Goal: Communication & Community: Share content

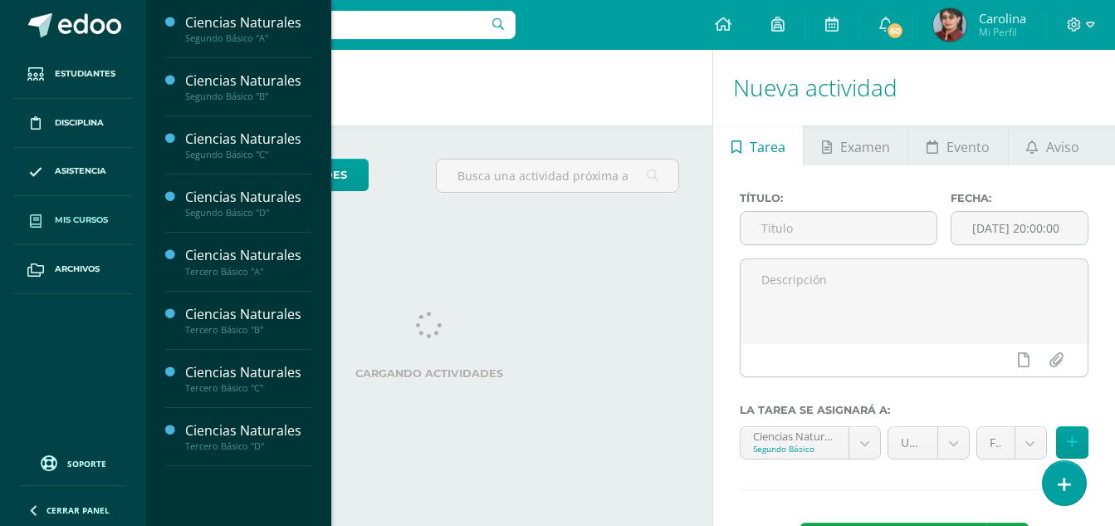
click at [69, 212] on link "Mis cursos" at bounding box center [73, 220] width 120 height 49
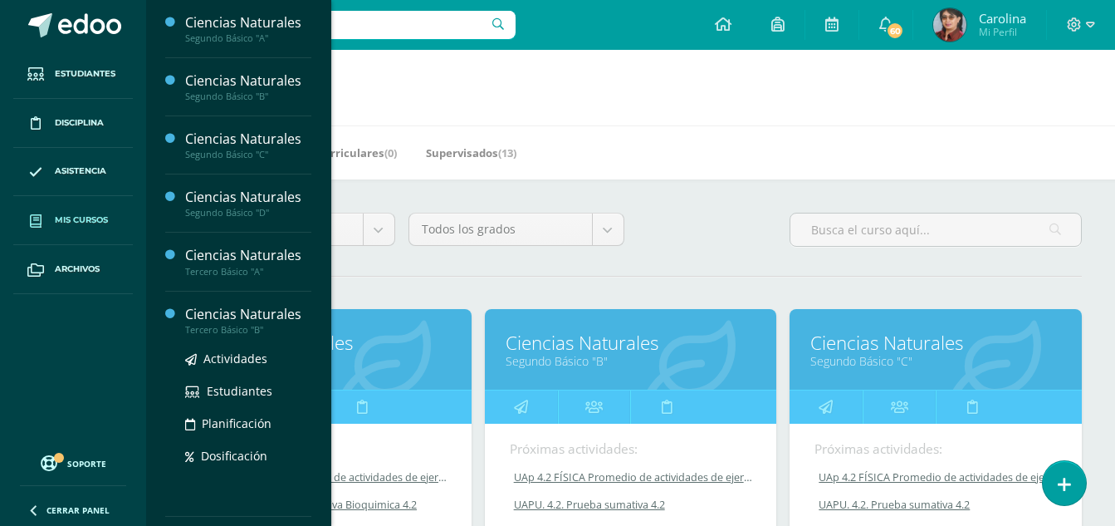
click at [257, 306] on div "Ciencias Naturales" at bounding box center [248, 314] width 126 height 19
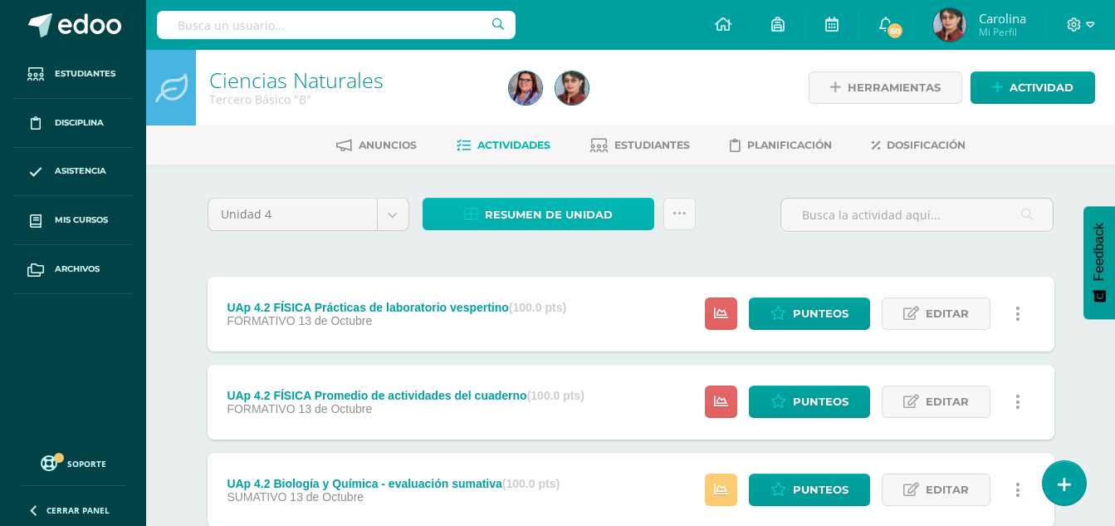
click at [507, 212] on span "Resumen de unidad" at bounding box center [549, 214] width 128 height 31
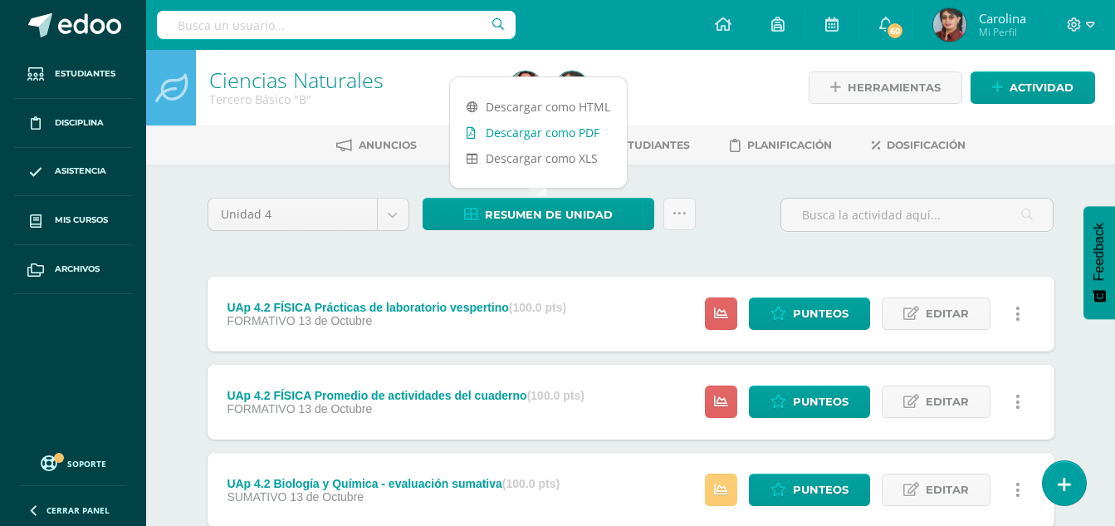
click at [517, 128] on link "Descargar como PDF" at bounding box center [538, 133] width 177 height 26
click at [596, 14] on div "Configuración Cerrar sesión Carolina Mi Perfil 60 60 Avisos 403 avisos sin leer…" at bounding box center [630, 25] width 969 height 50
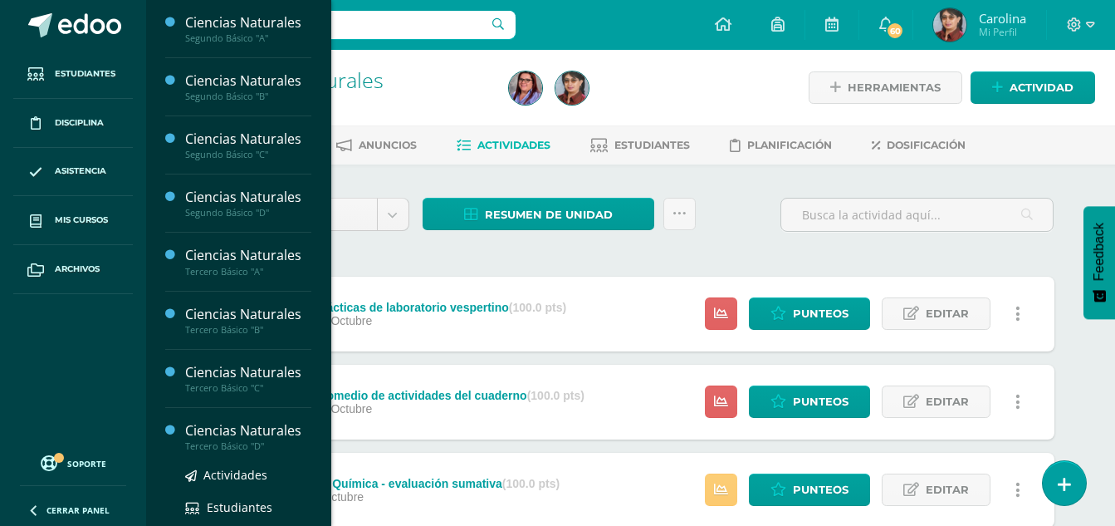
click at [241, 424] on div "Ciencias Naturales" at bounding box center [248, 430] width 126 height 19
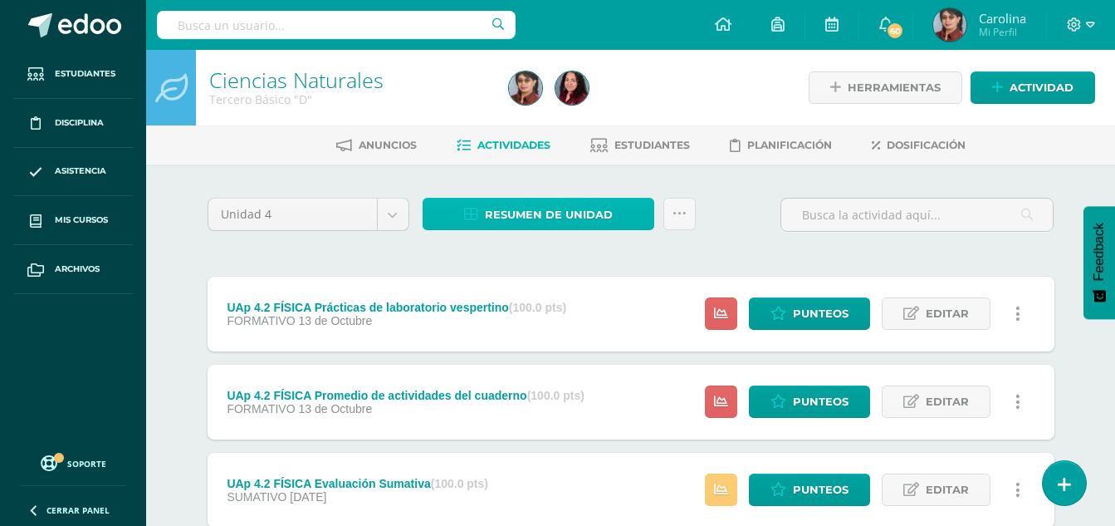
click at [473, 217] on icon at bounding box center [471, 215] width 14 height 14
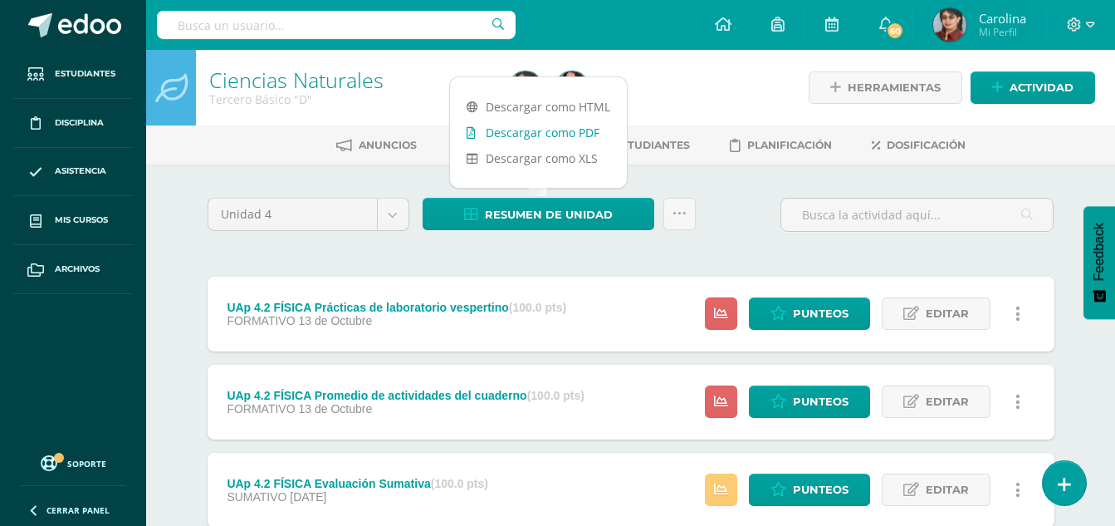
click at [546, 135] on link "Descargar como PDF" at bounding box center [538, 133] width 177 height 26
click at [401, 69] on h1 "Ciencias Naturales" at bounding box center [349, 79] width 280 height 23
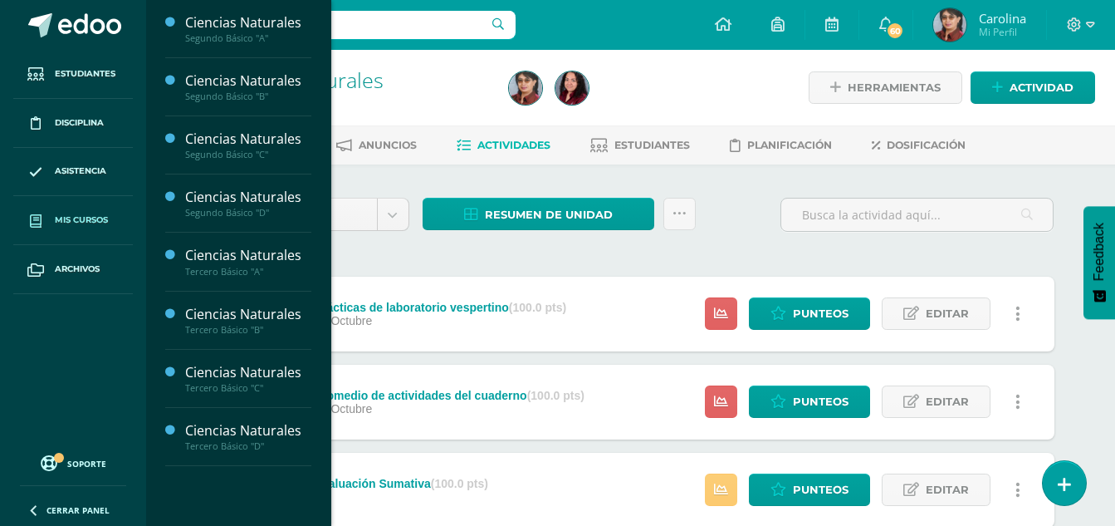
click at [100, 212] on link "Mis cursos" at bounding box center [73, 220] width 120 height 49
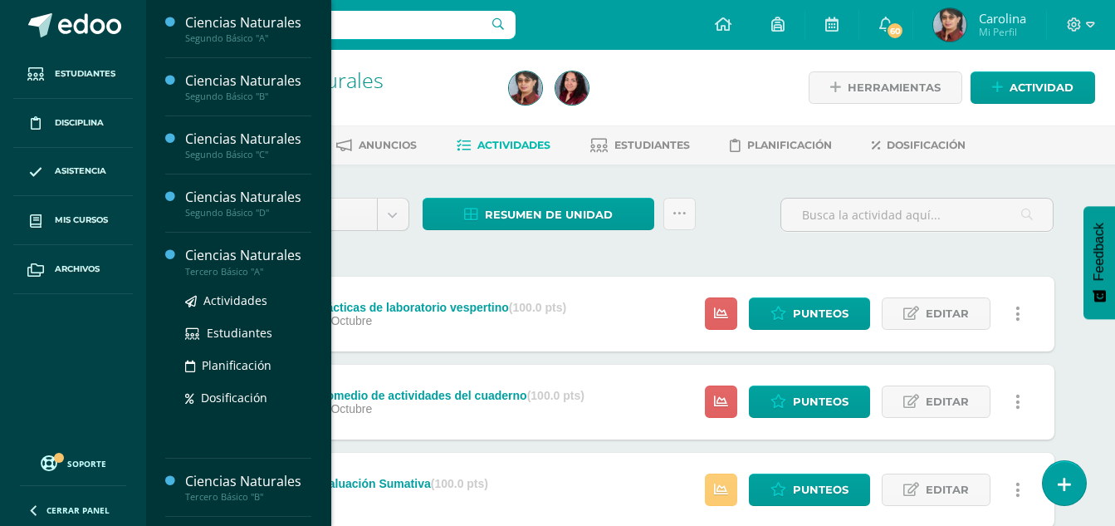
scroll to position [107, 0]
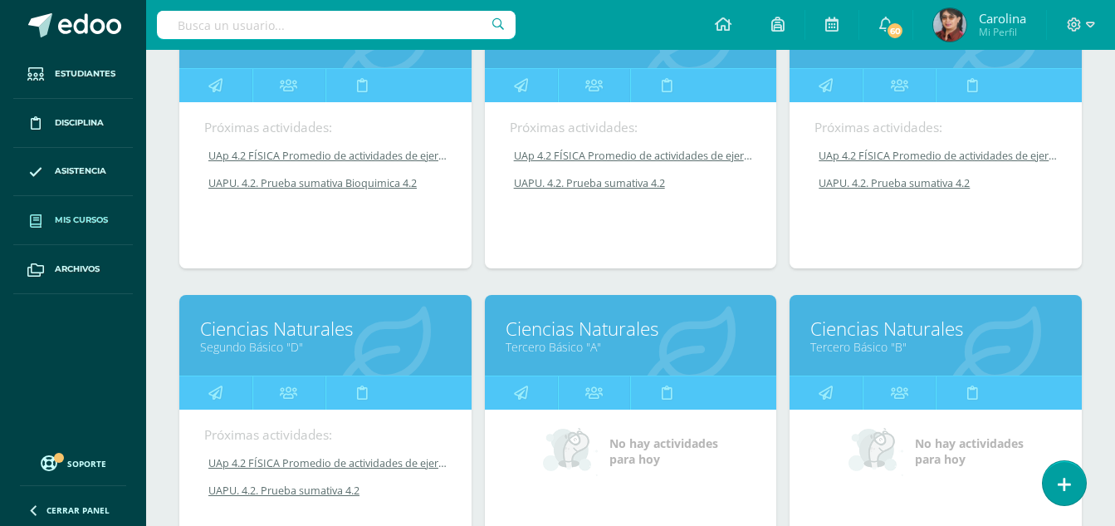
scroll to position [332, 0]
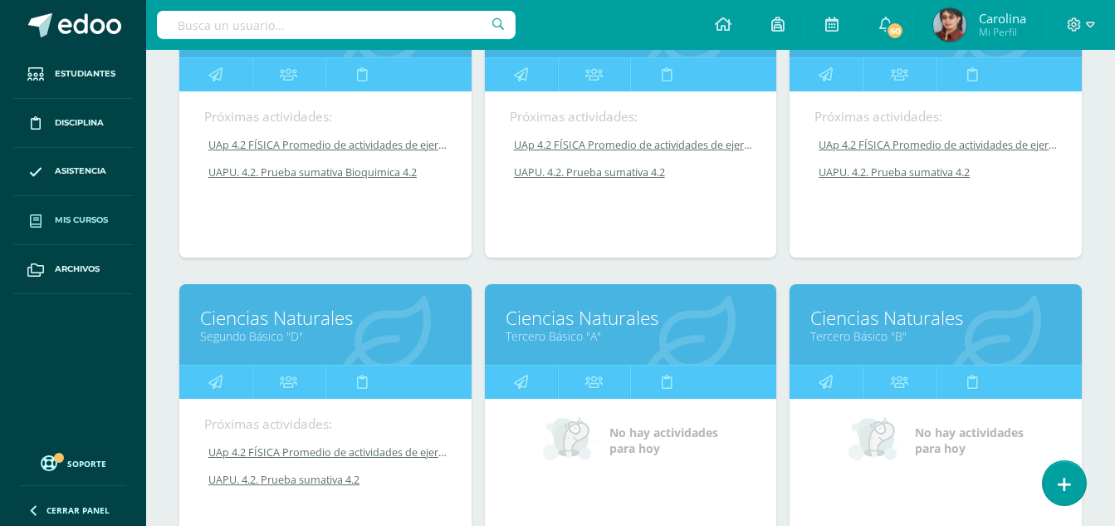
click at [958, 322] on link "Ciencias Naturales" at bounding box center [936, 318] width 251 height 26
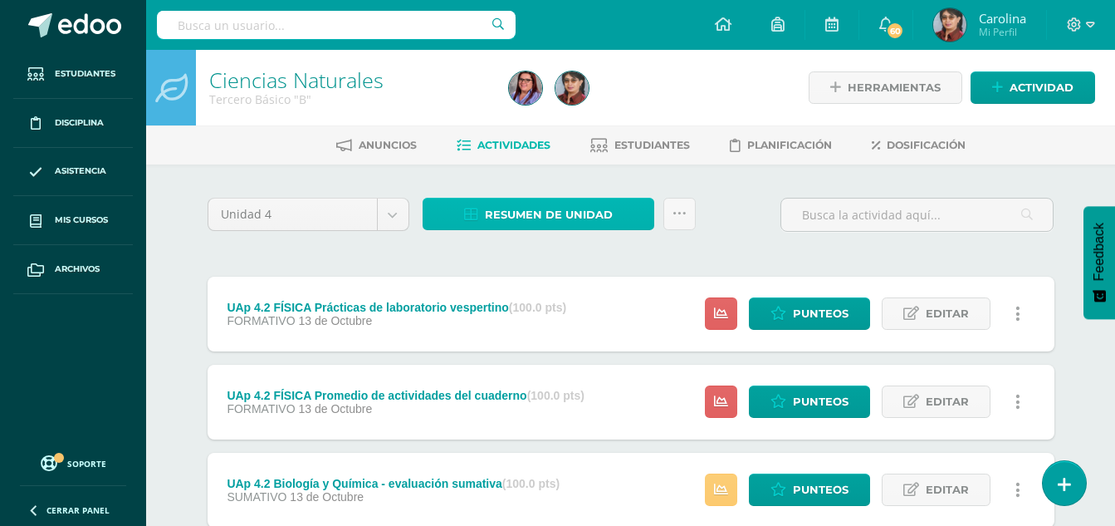
click at [474, 205] on link "Resumen de unidad" at bounding box center [539, 214] width 232 height 32
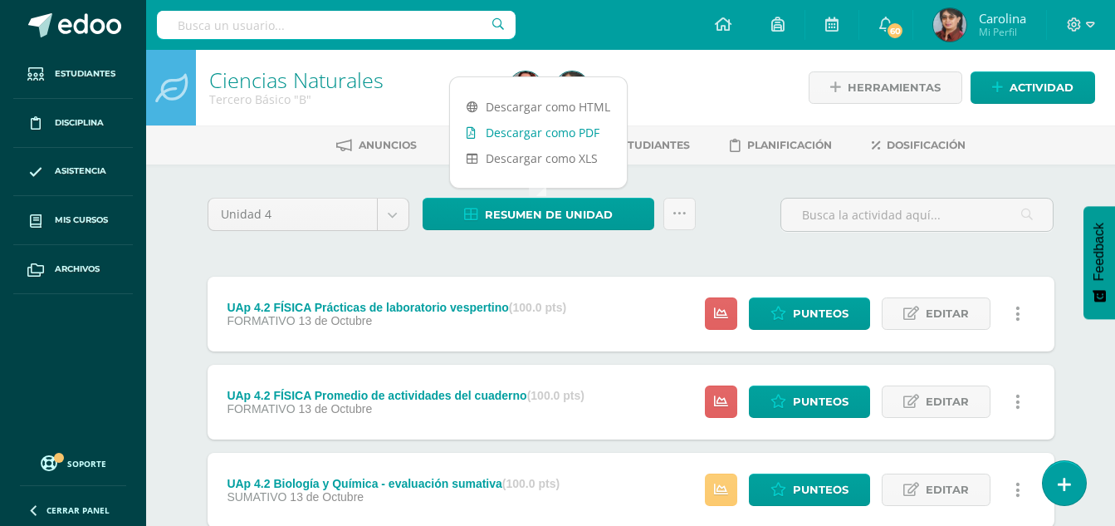
click at [532, 132] on link "Descargar como PDF" at bounding box center [538, 133] width 177 height 26
click at [422, 75] on h1 "Ciencias Naturales" at bounding box center [349, 79] width 280 height 23
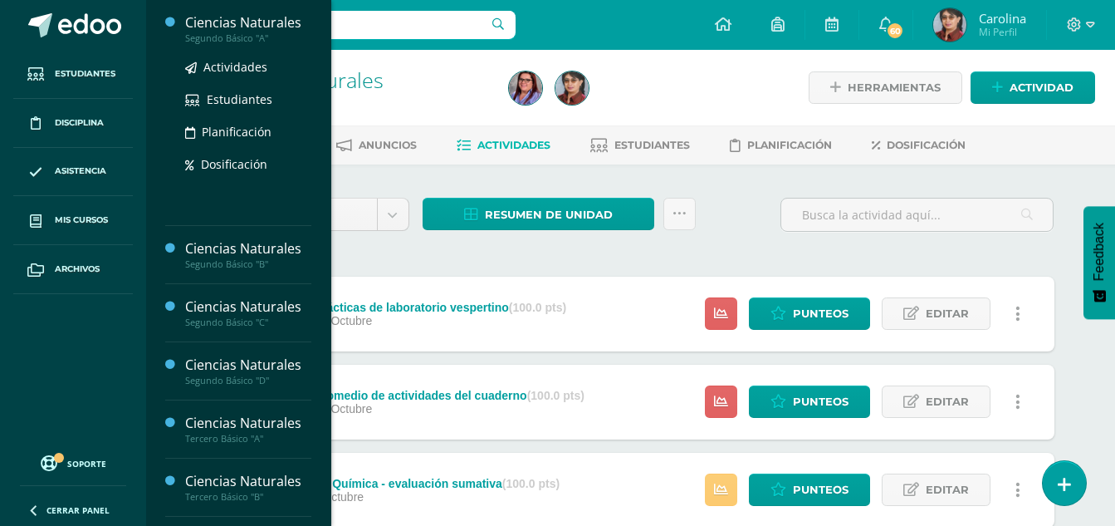
click at [237, 27] on div "Ciencias Naturales" at bounding box center [248, 22] width 126 height 19
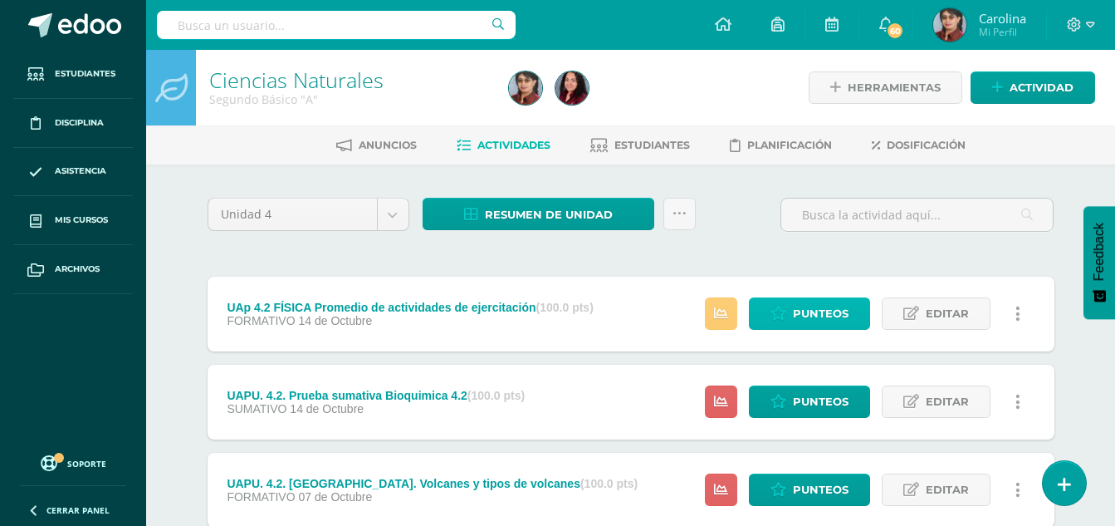
click at [836, 304] on span "Punteos" at bounding box center [821, 313] width 56 height 31
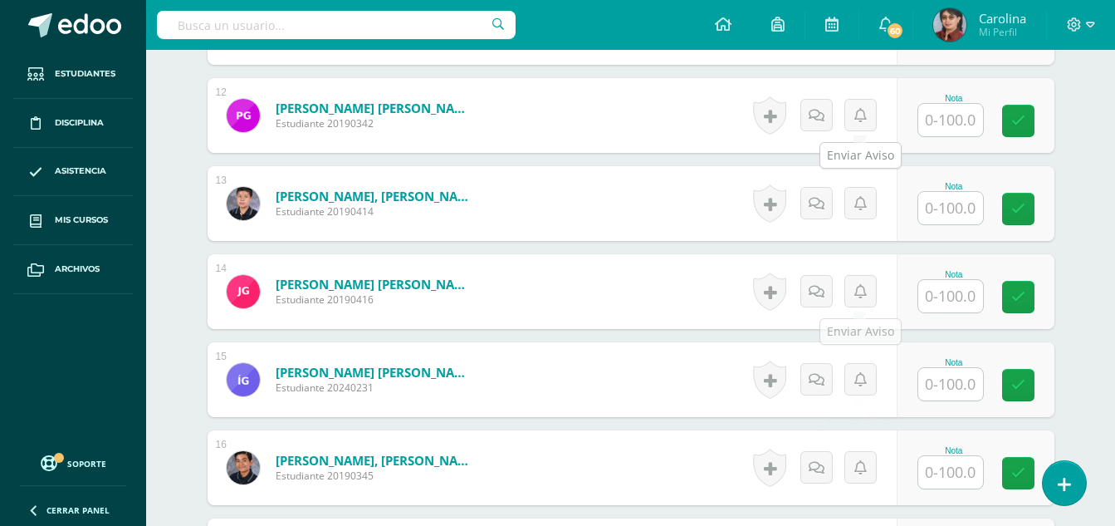
scroll to position [1497, 0]
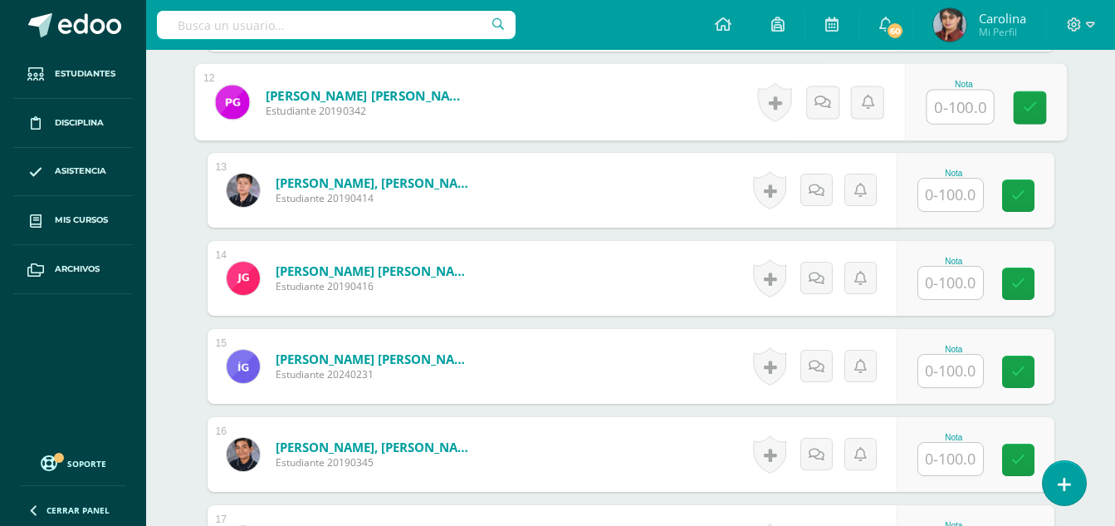
click at [961, 110] on input "text" at bounding box center [960, 107] width 66 height 33
type input "17"
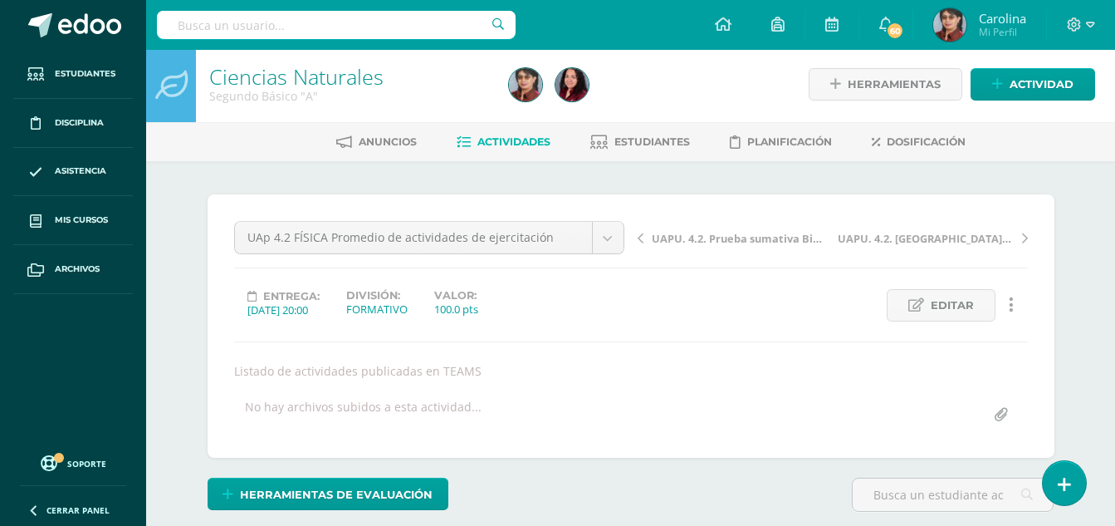
scroll to position [0, 0]
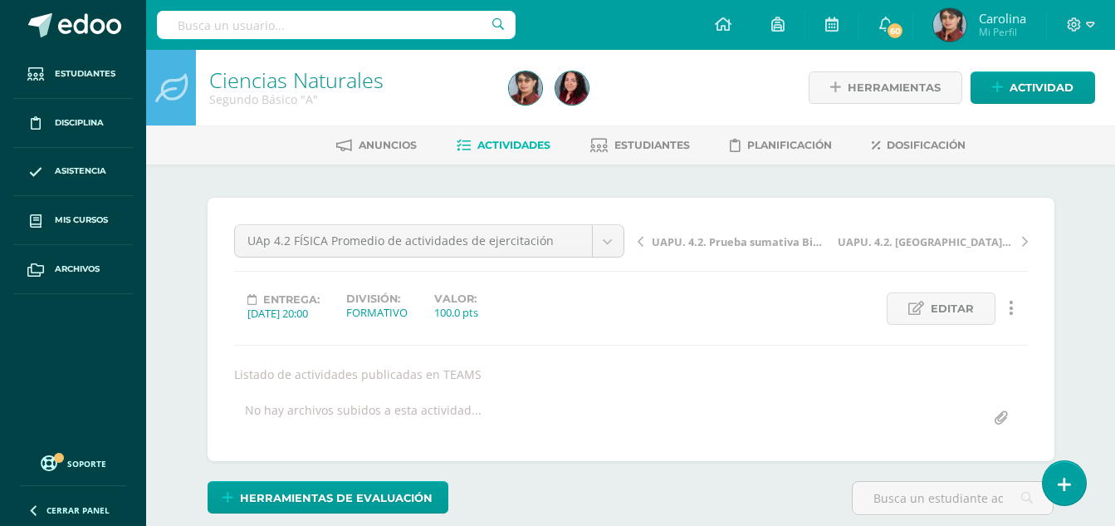
click at [490, 143] on span "Actividades" at bounding box center [514, 145] width 73 height 12
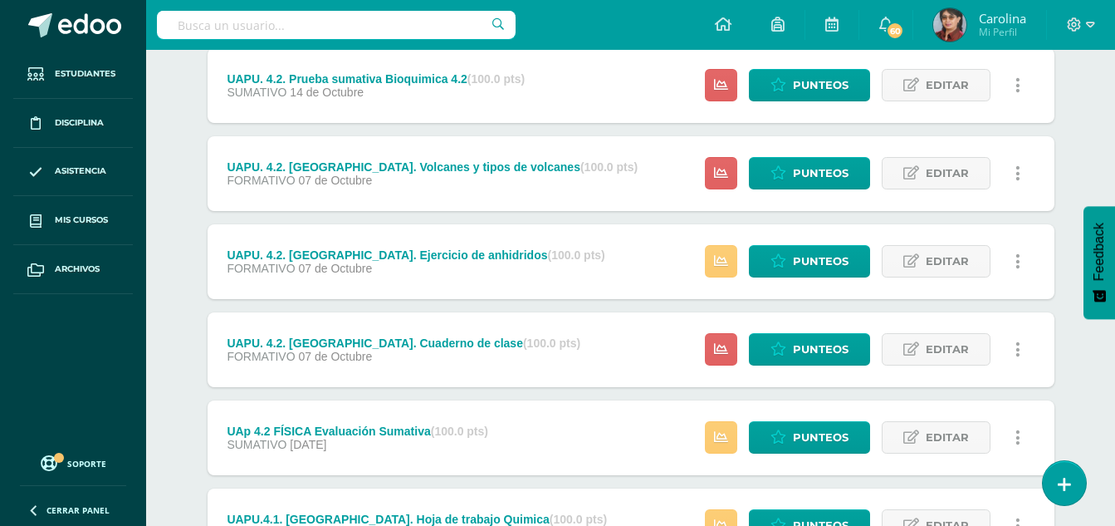
scroll to position [332, 0]
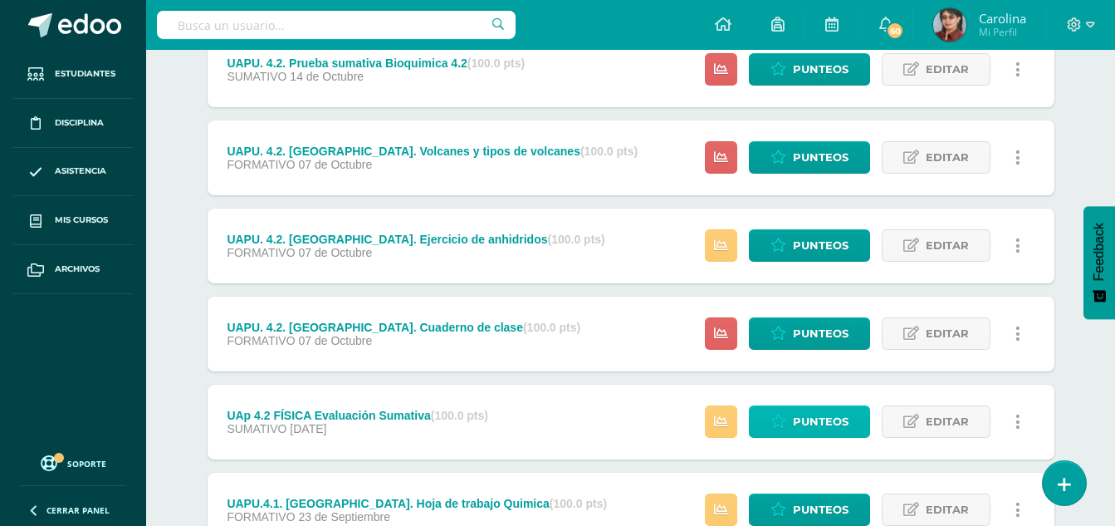
click at [827, 406] on span "Punteos" at bounding box center [821, 421] width 56 height 31
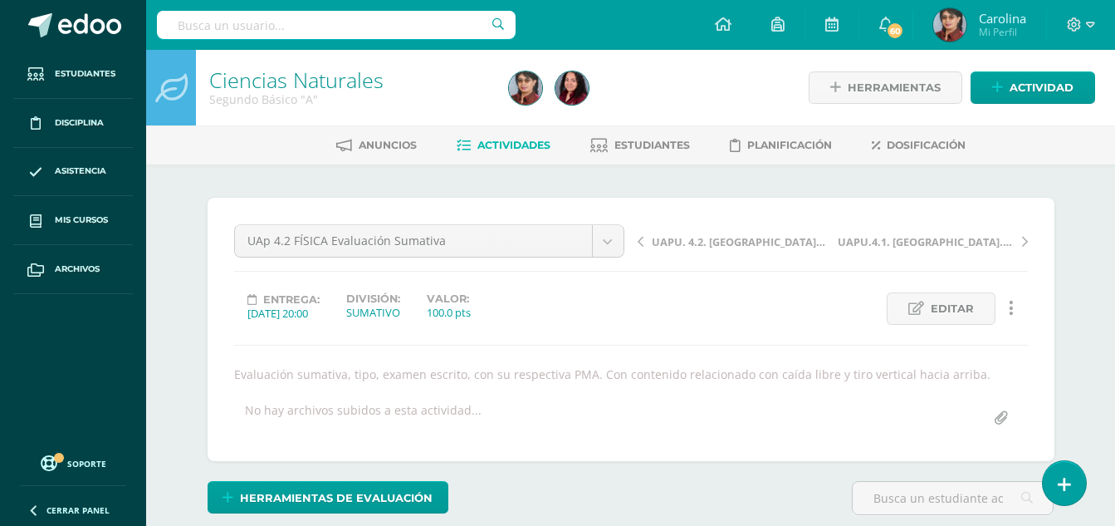
click at [490, 147] on span "Actividades" at bounding box center [514, 145] width 73 height 12
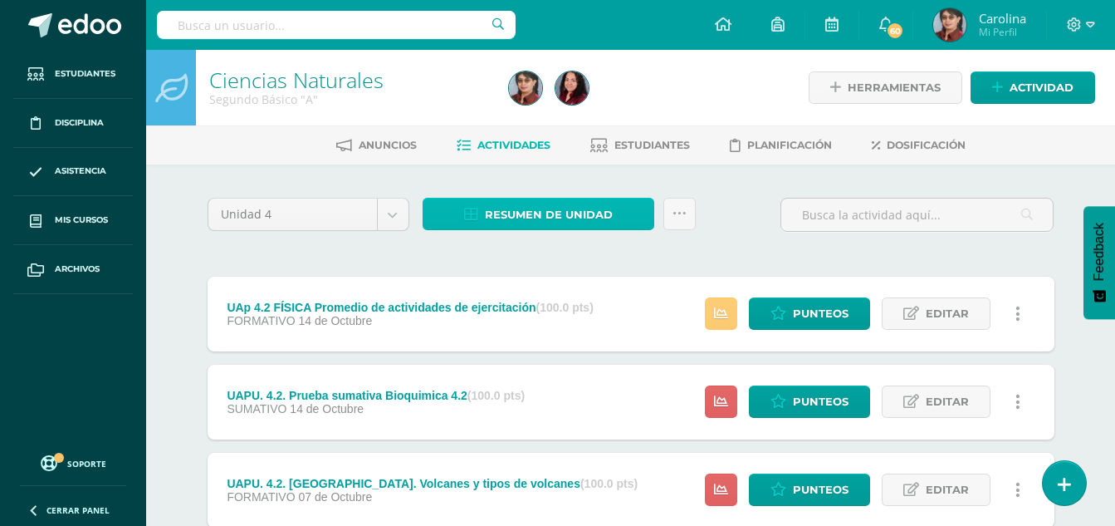
click at [533, 209] on span "Resumen de unidad" at bounding box center [549, 214] width 128 height 31
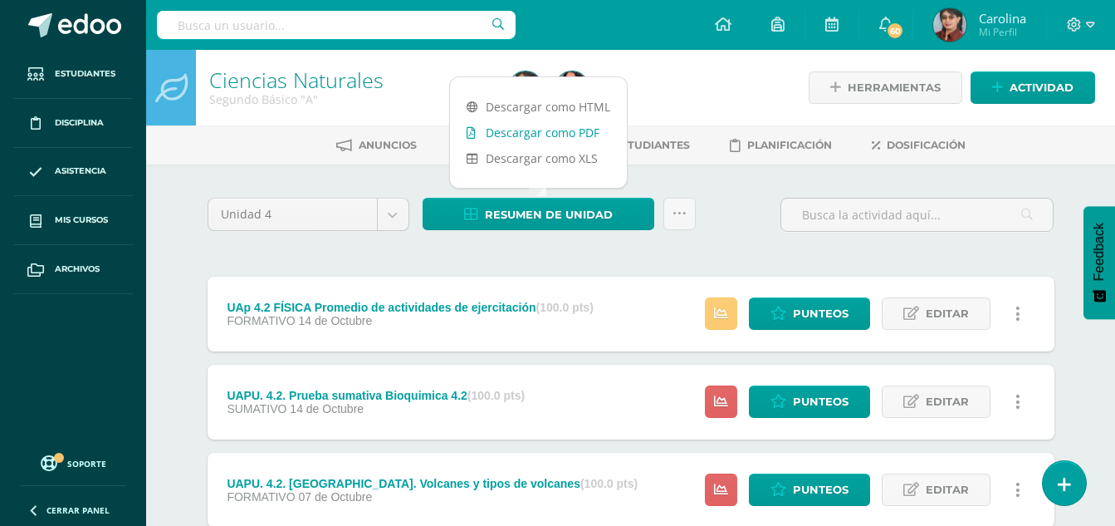
click at [533, 136] on link "Descargar como PDF" at bounding box center [538, 133] width 177 height 26
click at [249, 131] on ul "Anuncios Actividades Estudiantes Planificación Dosificación" at bounding box center [650, 144] width 969 height 27
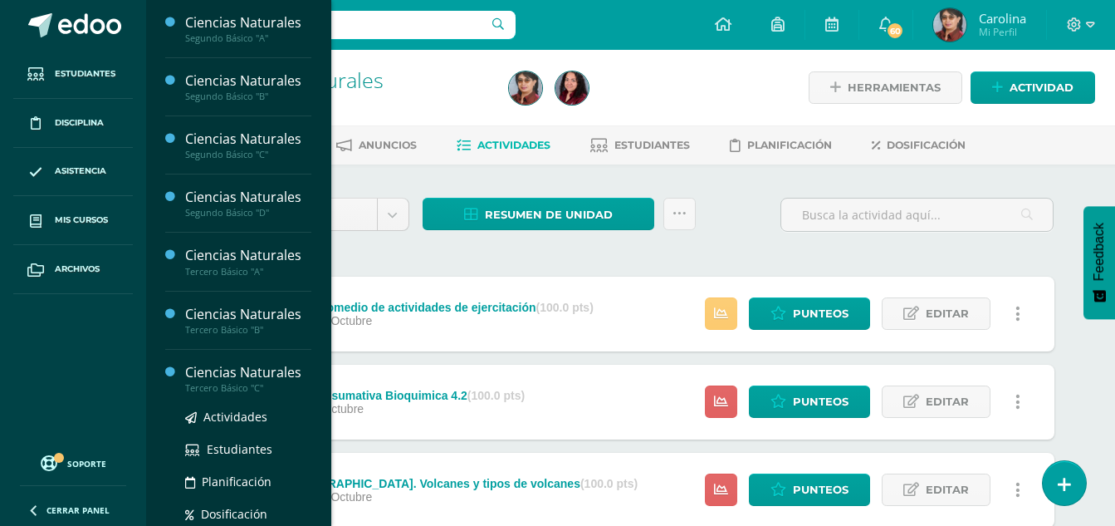
click at [242, 384] on div "Tercero Básico "C"" at bounding box center [248, 388] width 126 height 12
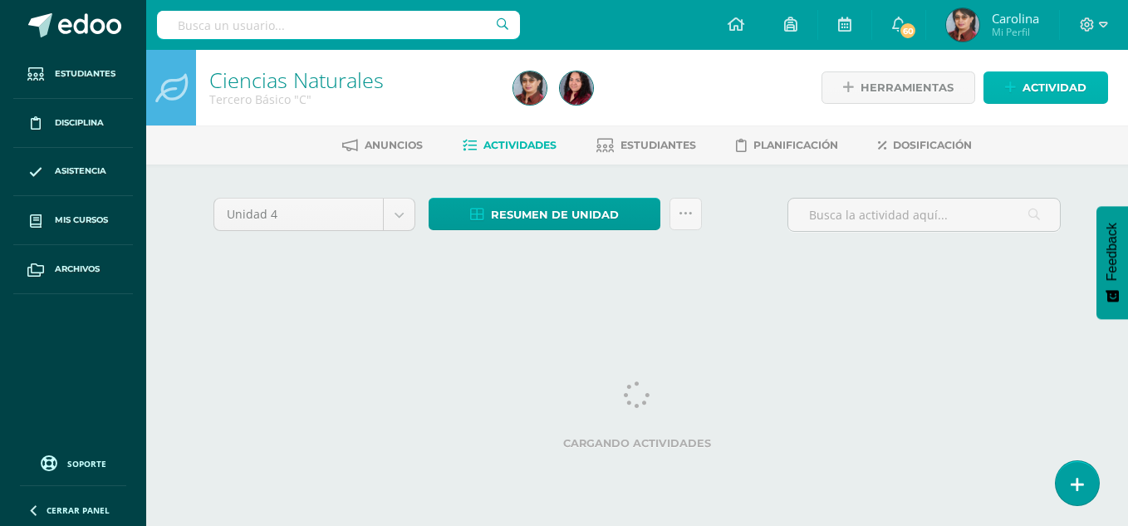
click at [1061, 86] on span "Actividad" at bounding box center [1054, 87] width 64 height 31
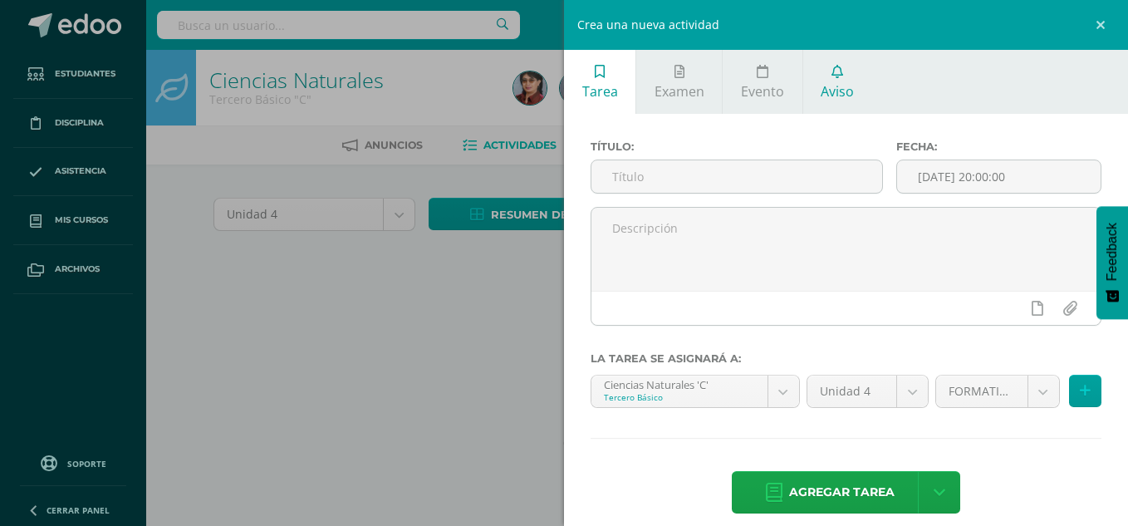
click at [839, 85] on span "Aviso" at bounding box center [837, 91] width 33 height 18
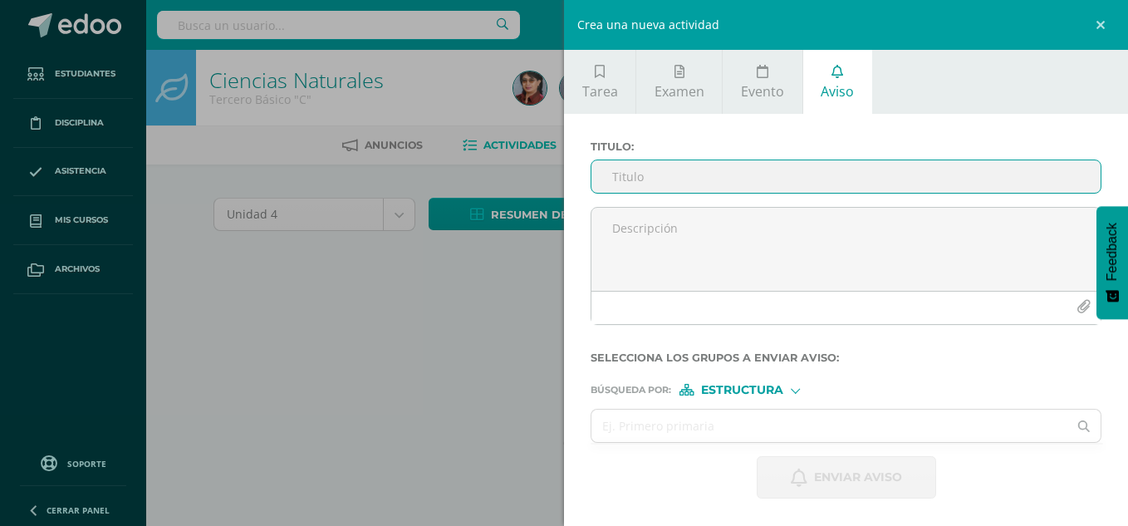
click at [687, 176] on input "Titulo :" at bounding box center [845, 176] width 509 height 32
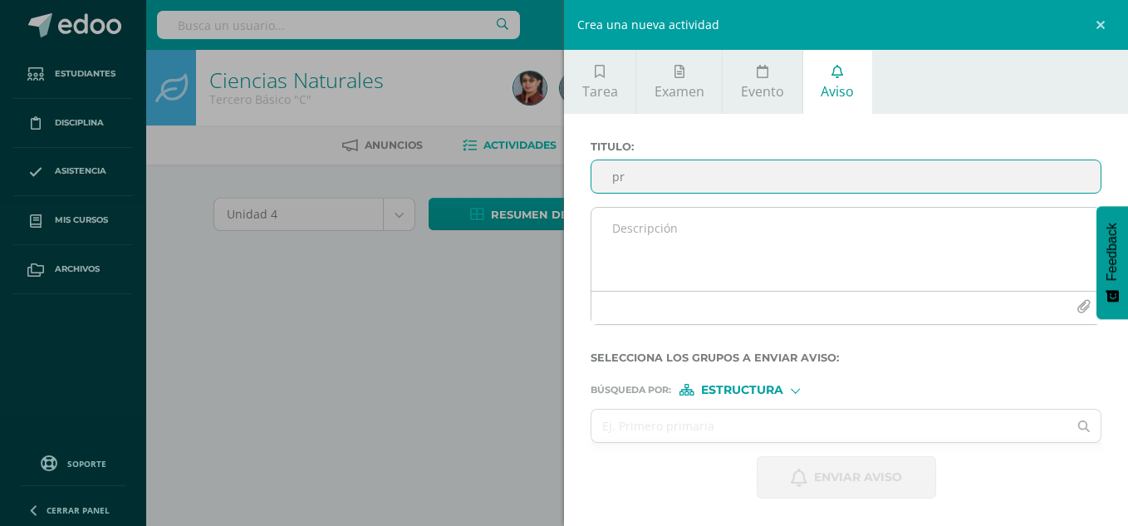
type input "p"
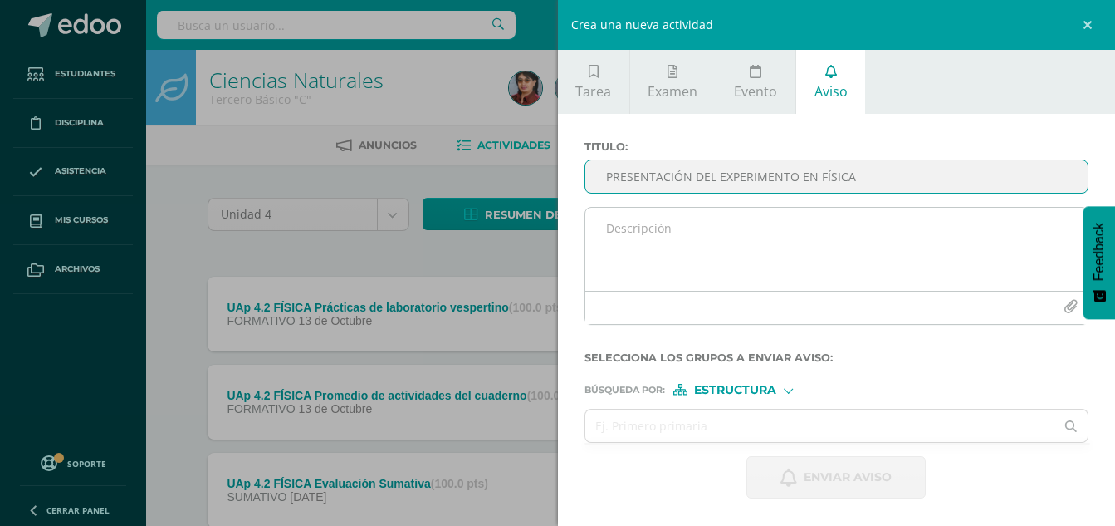
type input "PRESENTACIÓN DEL EXPERIMENTO EN FÍSICA"
click at [1071, 305] on icon "button" at bounding box center [1071, 307] width 14 height 14
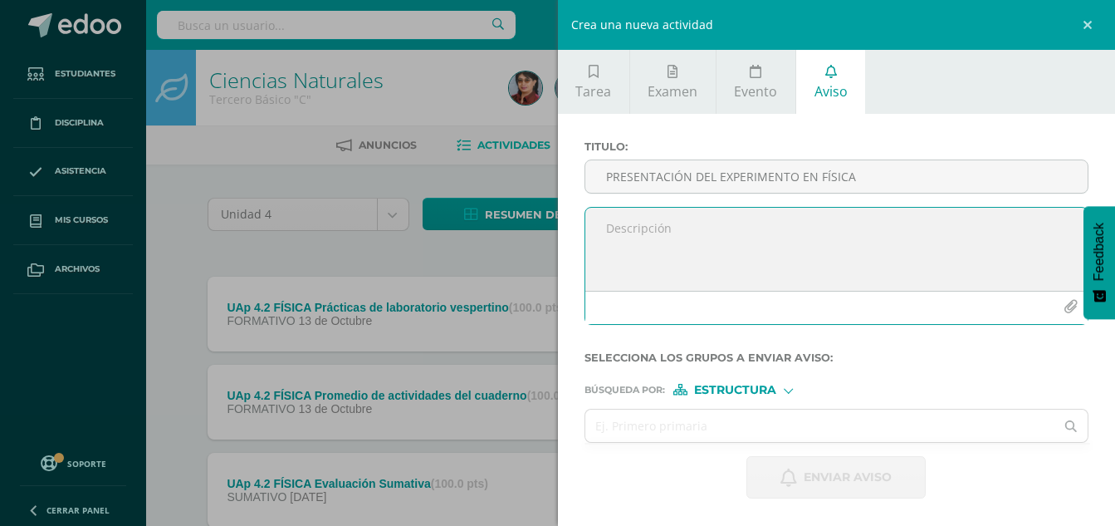
click at [1071, 312] on icon "button" at bounding box center [1071, 307] width 14 height 14
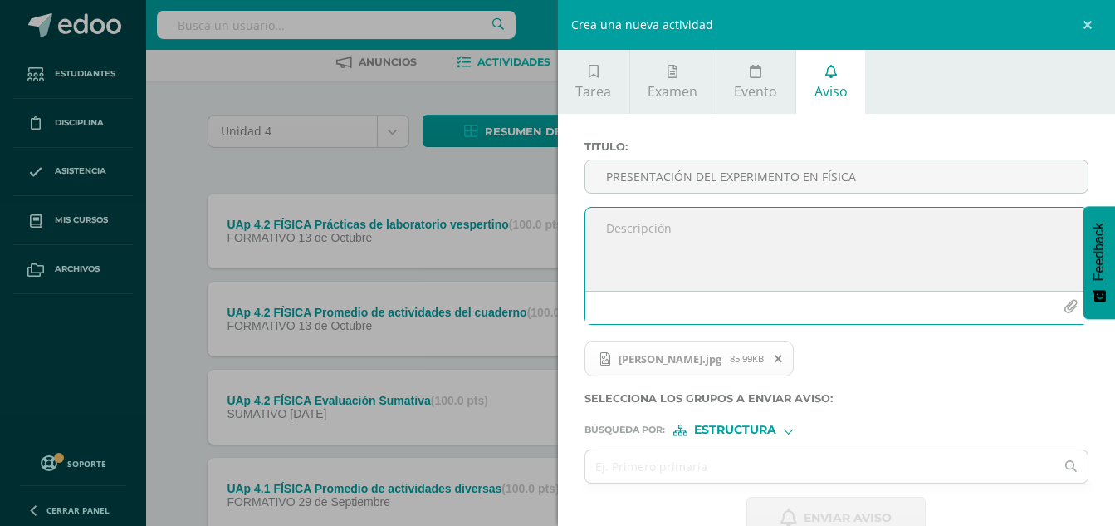
scroll to position [40, 0]
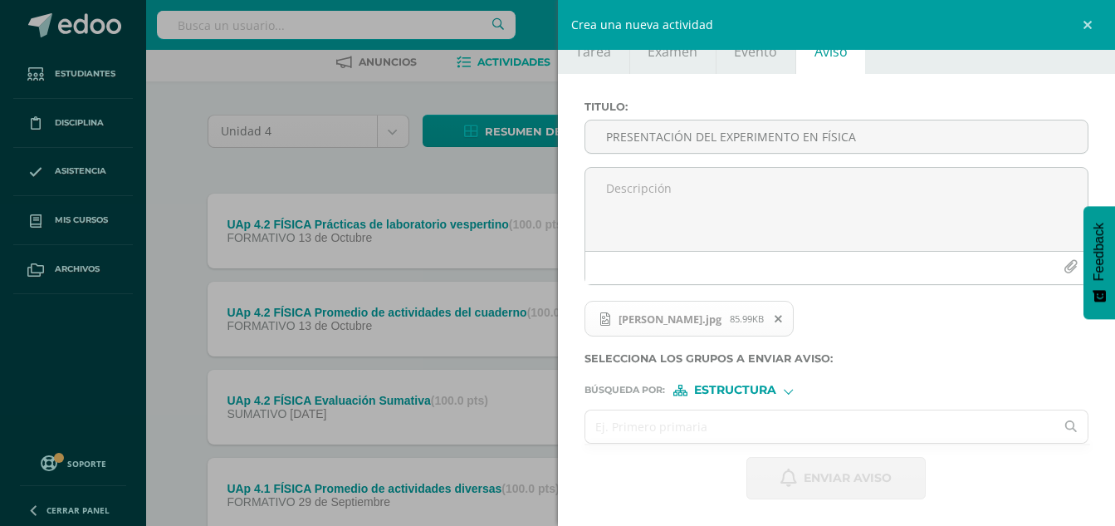
click at [691, 433] on input "text" at bounding box center [821, 426] width 470 height 32
click at [786, 385] on div "Estructura" at bounding box center [736, 391] width 125 height 12
click at [747, 429] on span "Persona" at bounding box center [742, 433] width 60 height 9
click at [754, 429] on input "text" at bounding box center [821, 426] width 470 height 32
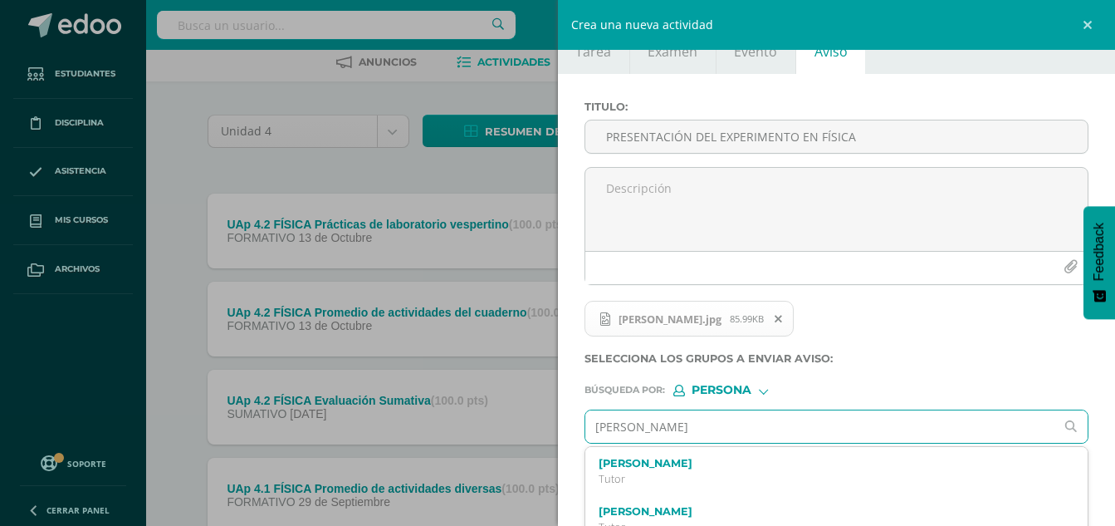
scroll to position [110, 0]
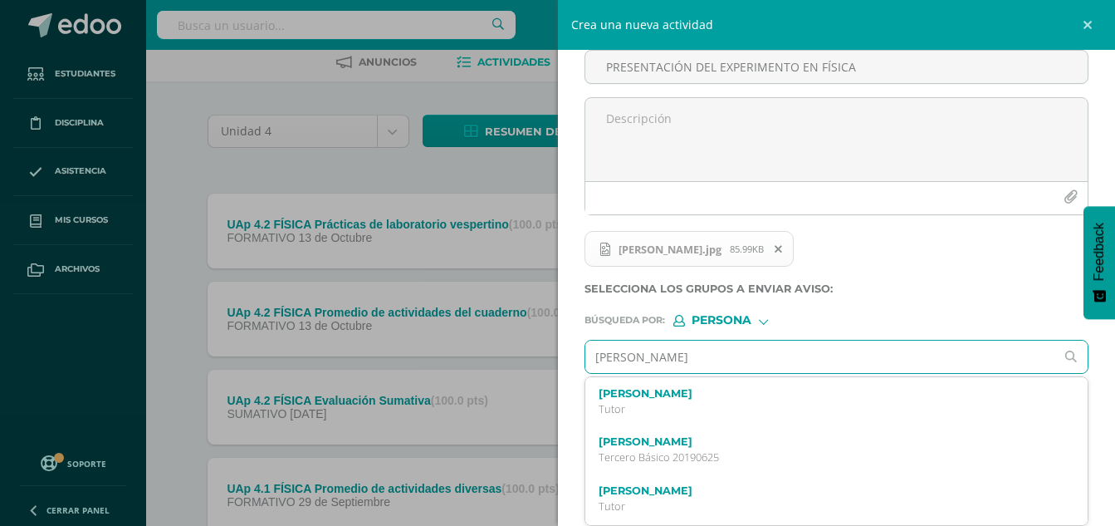
type input "MARIA ISABEL LOPEZ REYNA"
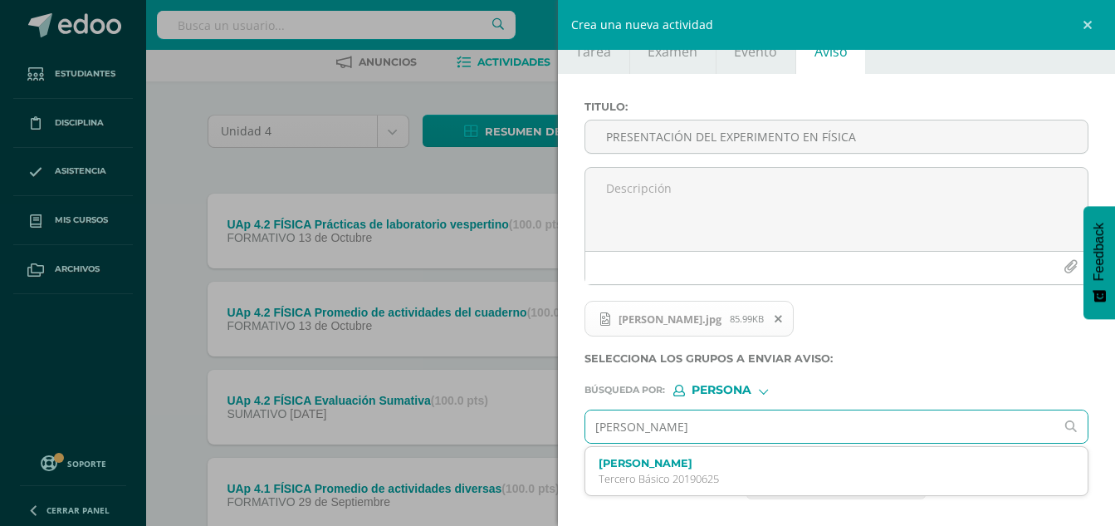
scroll to position [40, 0]
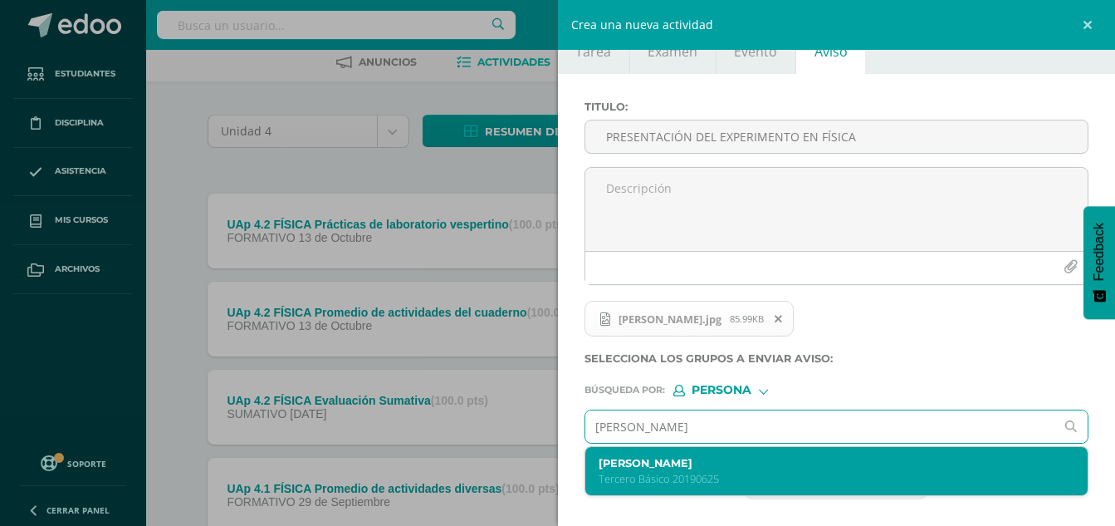
click at [723, 463] on label "María Isabel López Reyna" at bounding box center [827, 463] width 456 height 12
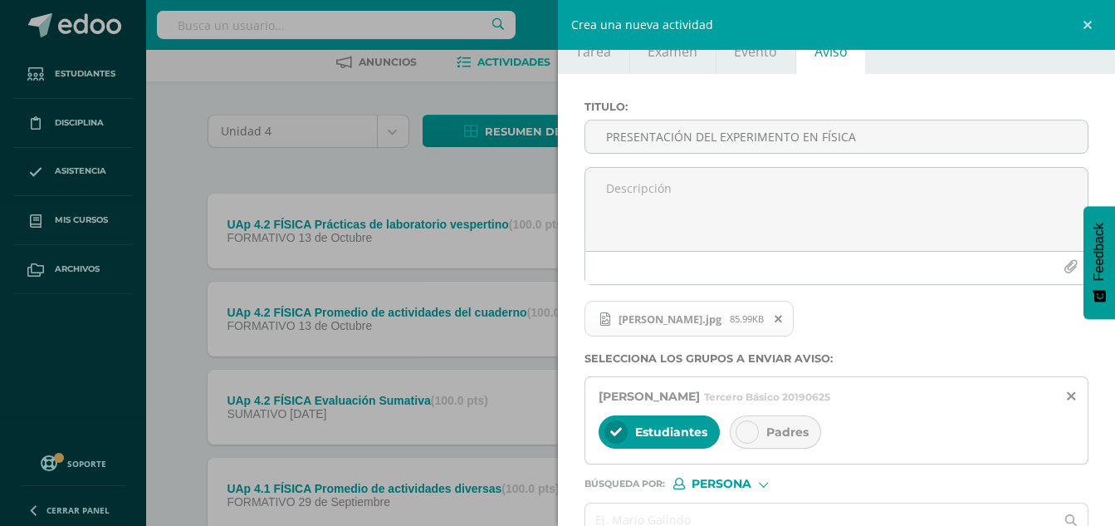
click at [748, 434] on icon at bounding box center [748, 432] width 12 height 12
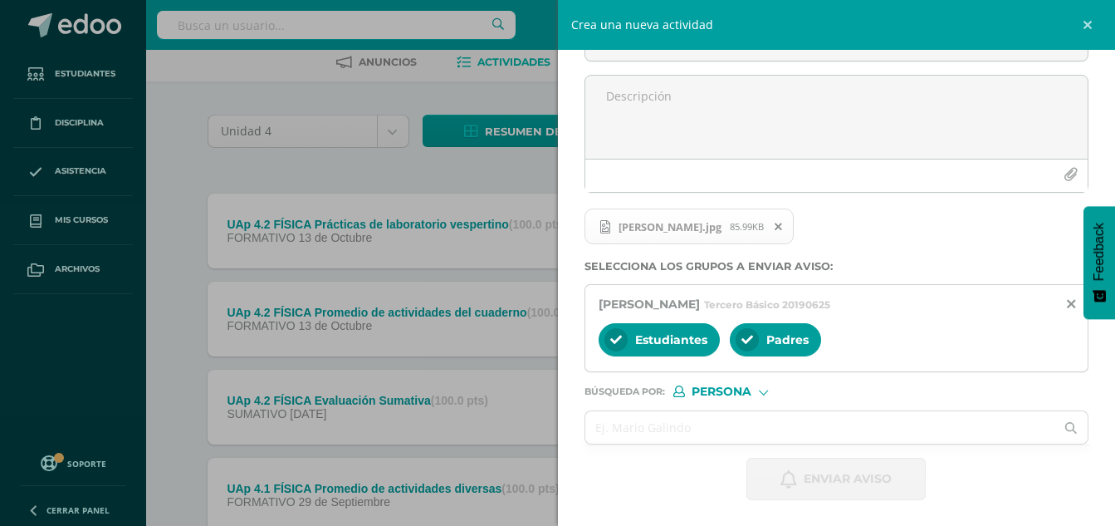
scroll to position [133, 0]
click at [700, 422] on input "text" at bounding box center [821, 426] width 470 height 32
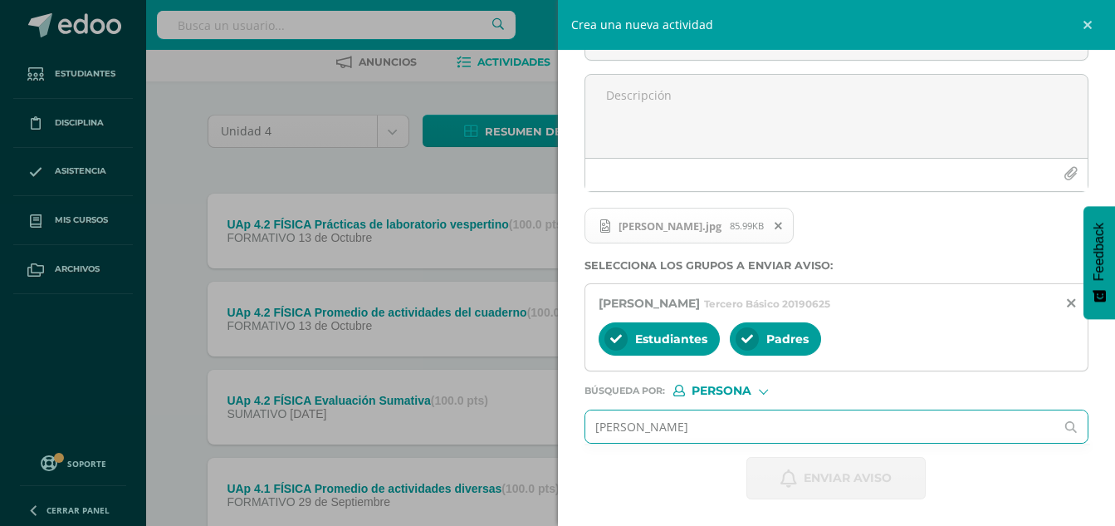
type input "YULISA"
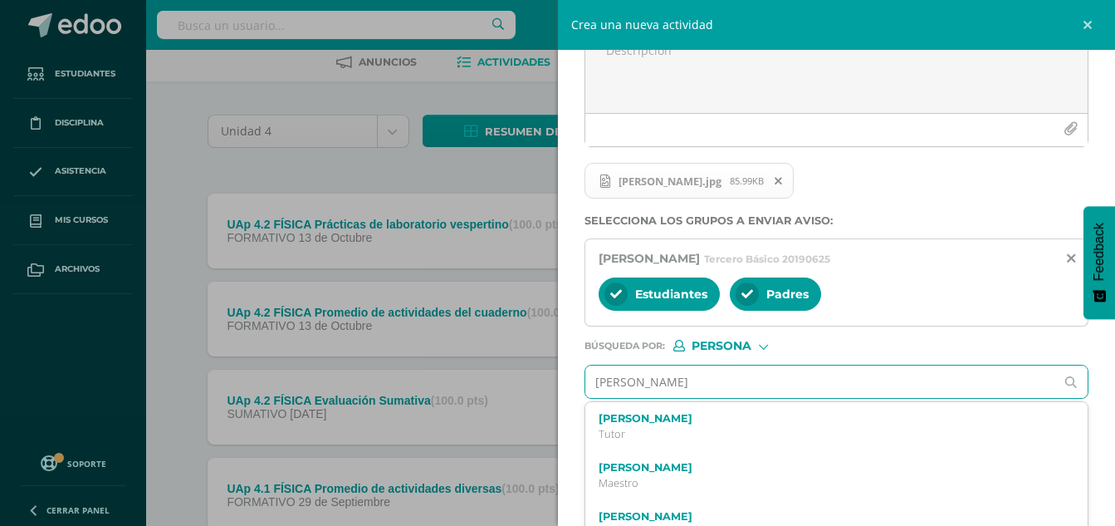
scroll to position [203, 0]
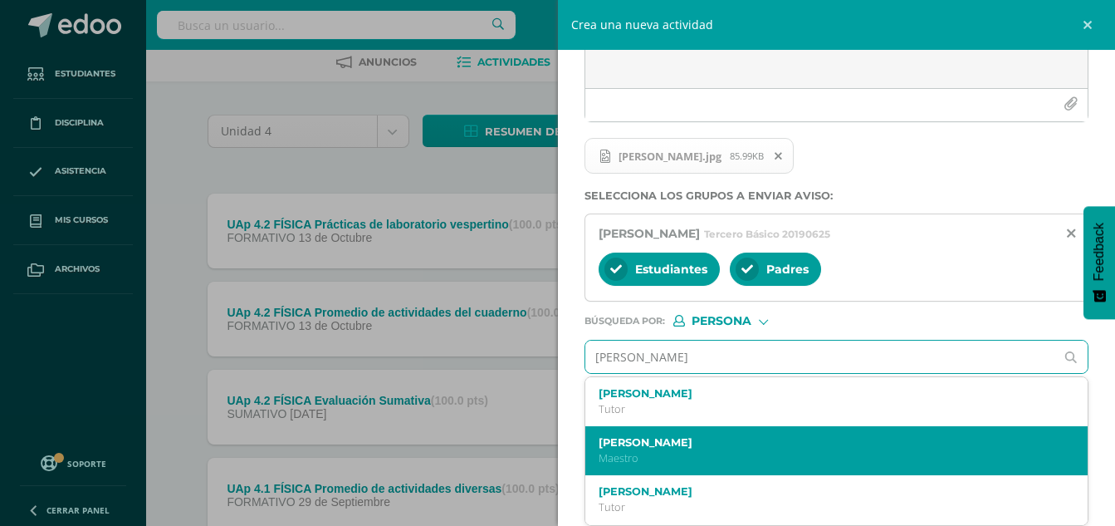
click at [686, 453] on p "Maestro" at bounding box center [827, 458] width 456 height 14
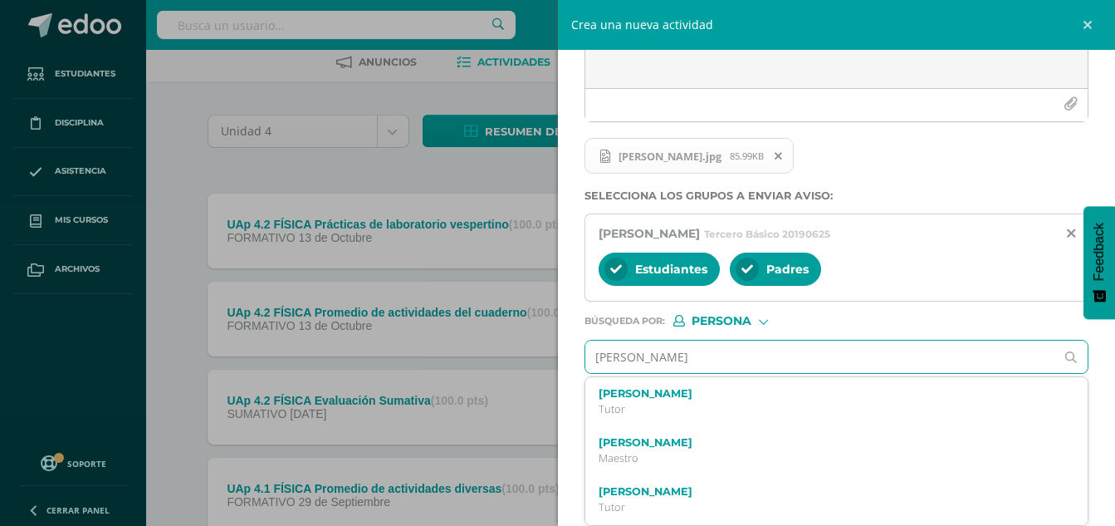
scroll to position [184, 0]
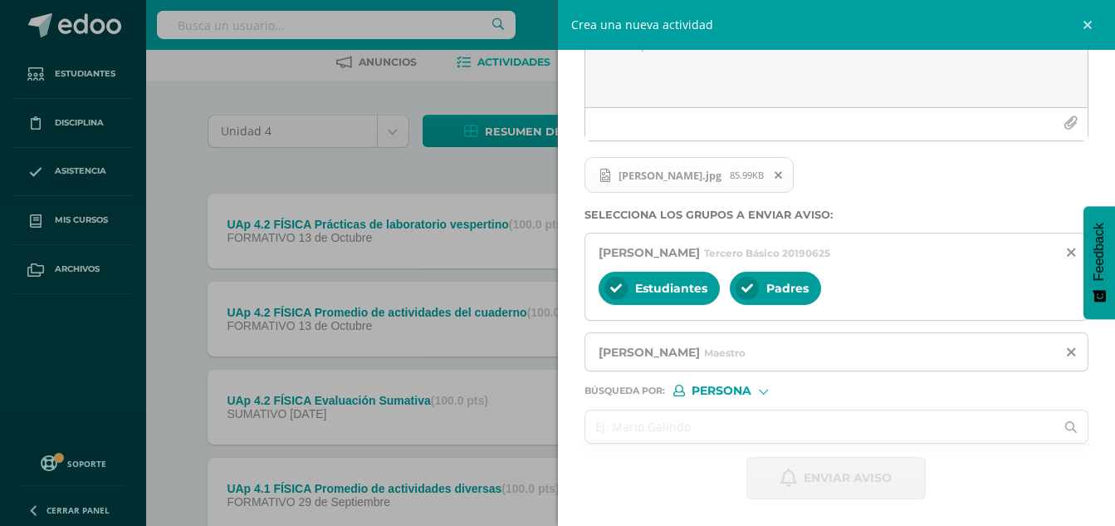
click at [659, 428] on input "text" at bounding box center [821, 426] width 470 height 32
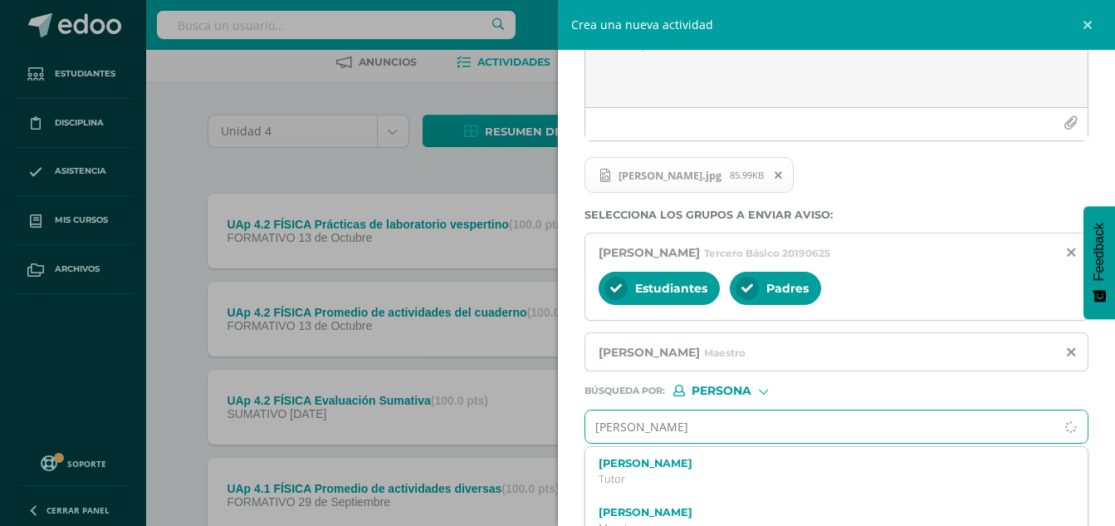
type input "PAULINA WAL"
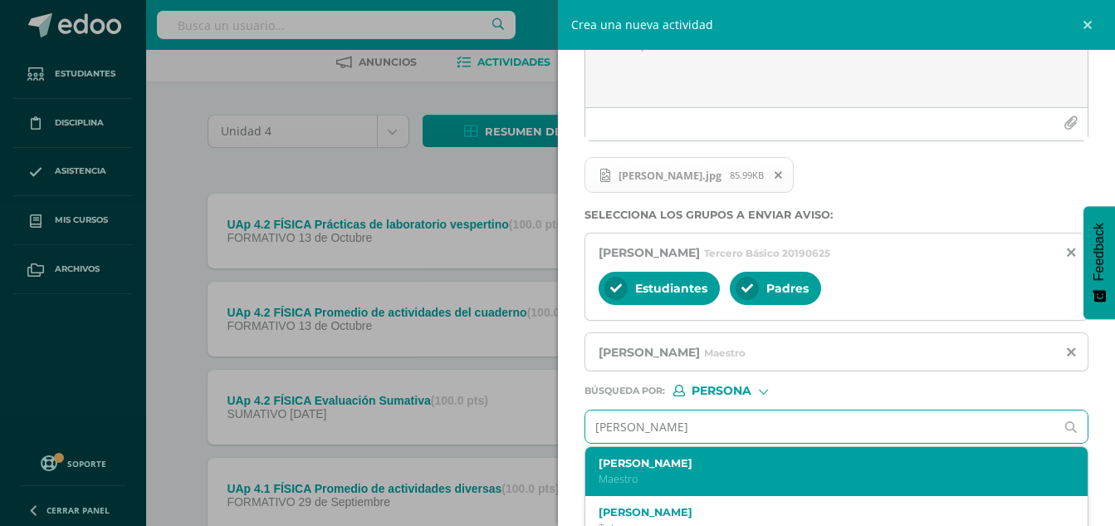
click at [664, 472] on p "Maestro" at bounding box center [827, 479] width 456 height 14
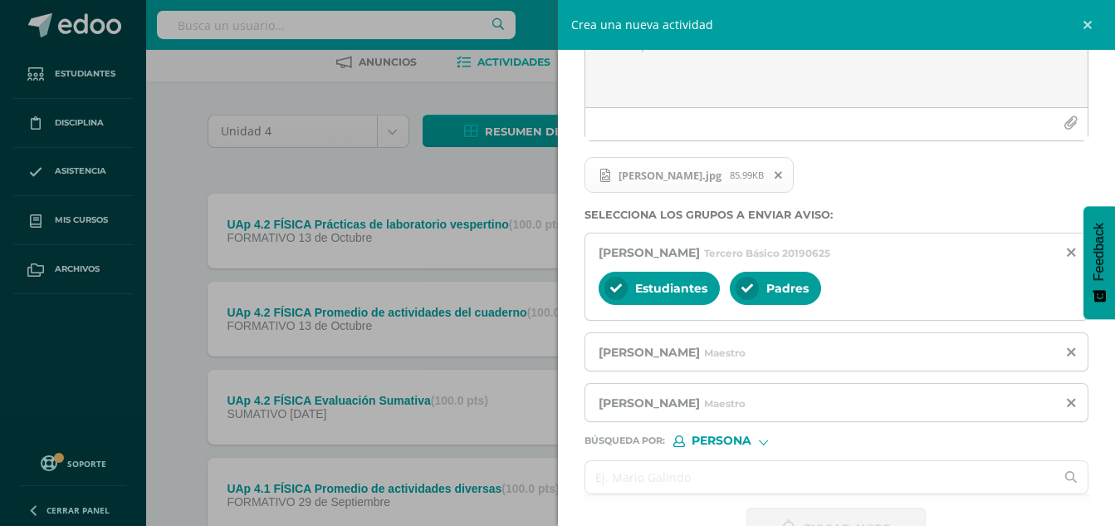
click at [673, 482] on input "text" at bounding box center [821, 477] width 470 height 32
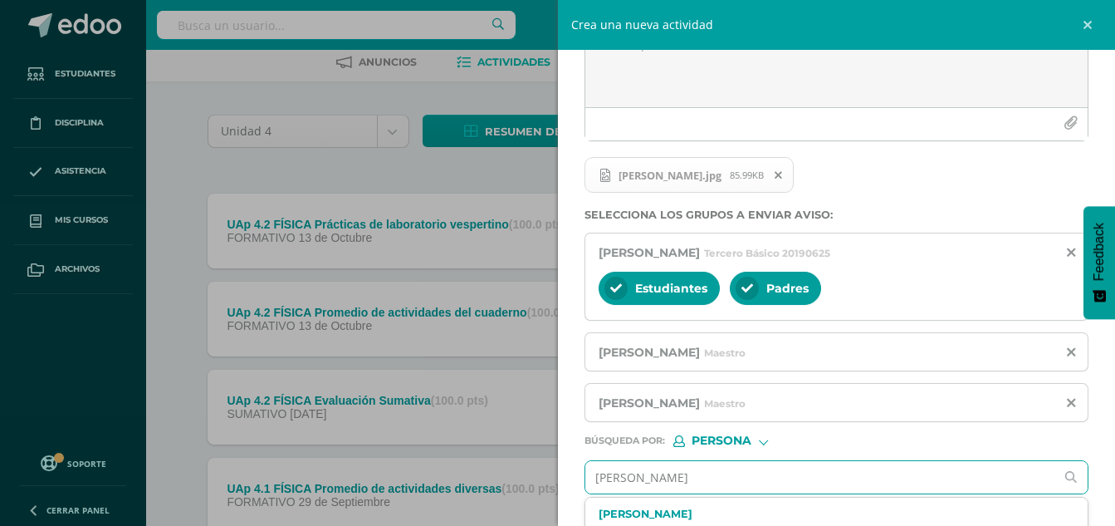
type input "CAROLINA VELAS"
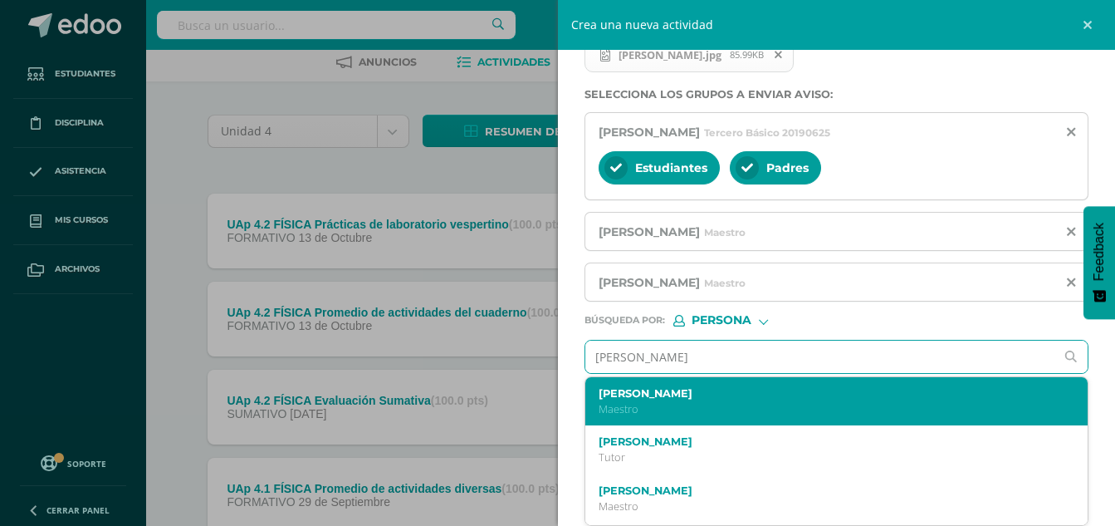
click at [668, 409] on p "Maestro" at bounding box center [827, 409] width 456 height 14
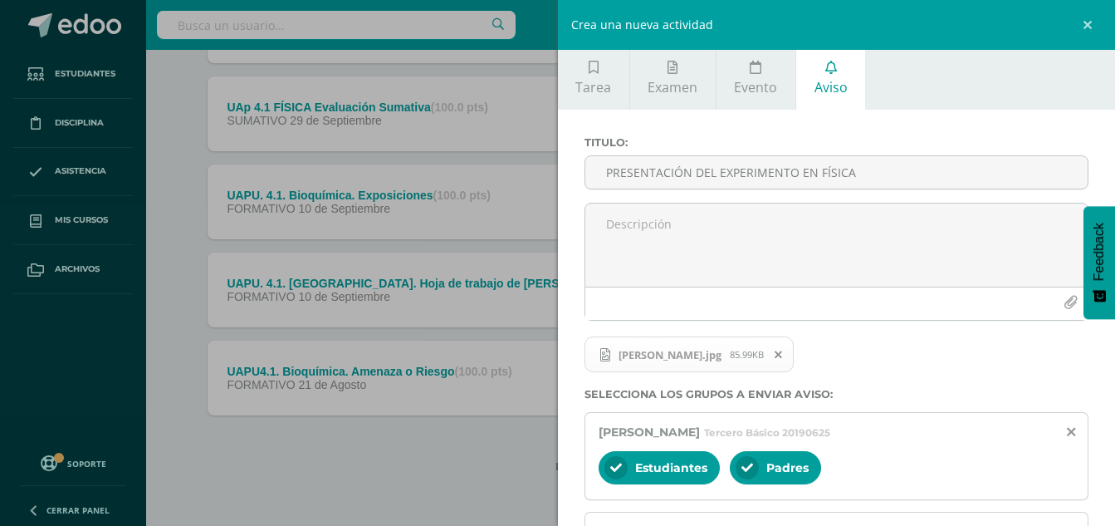
scroll to position [0, 0]
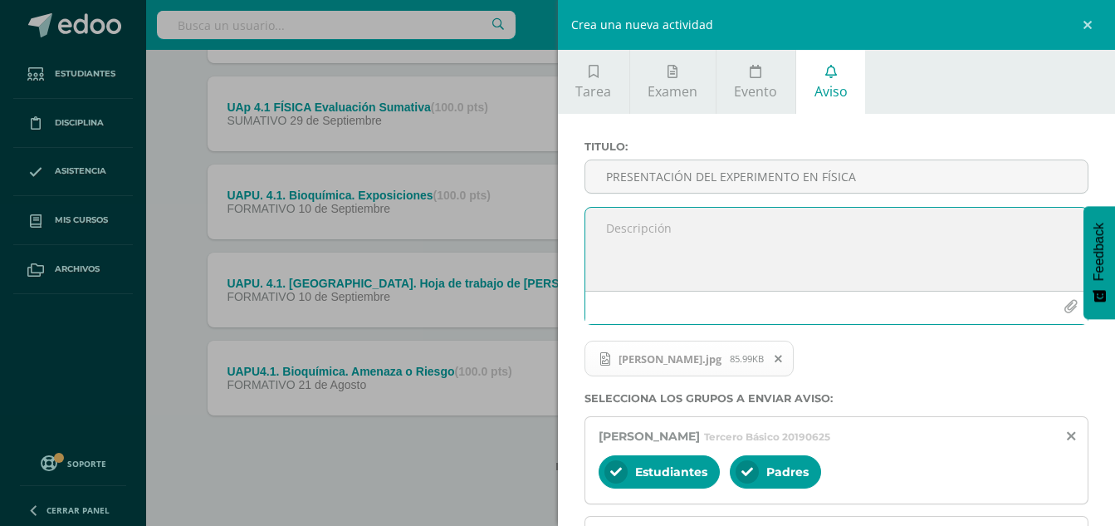
click at [699, 229] on textarea at bounding box center [837, 249] width 503 height 83
type textarea "e"
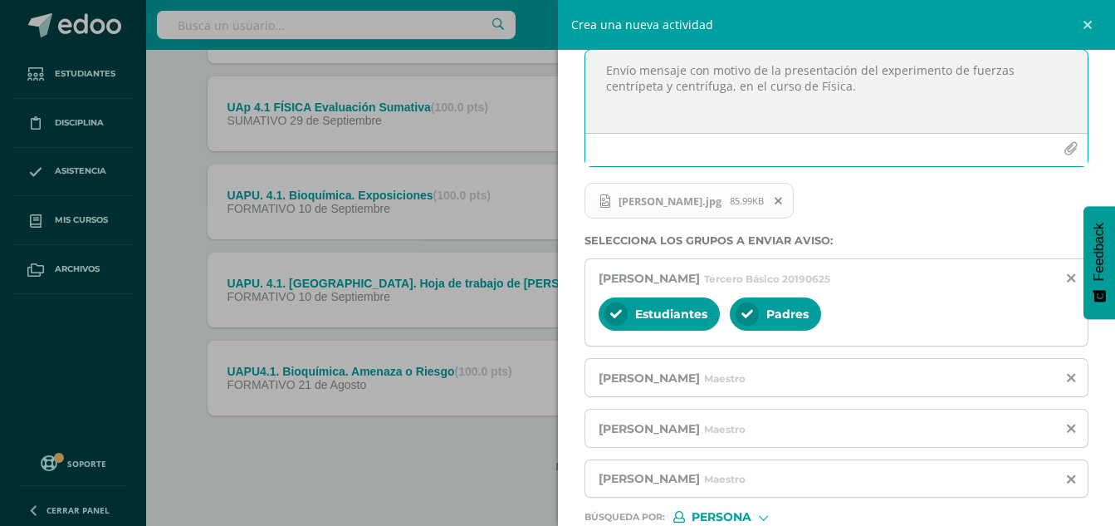
scroll to position [284, 0]
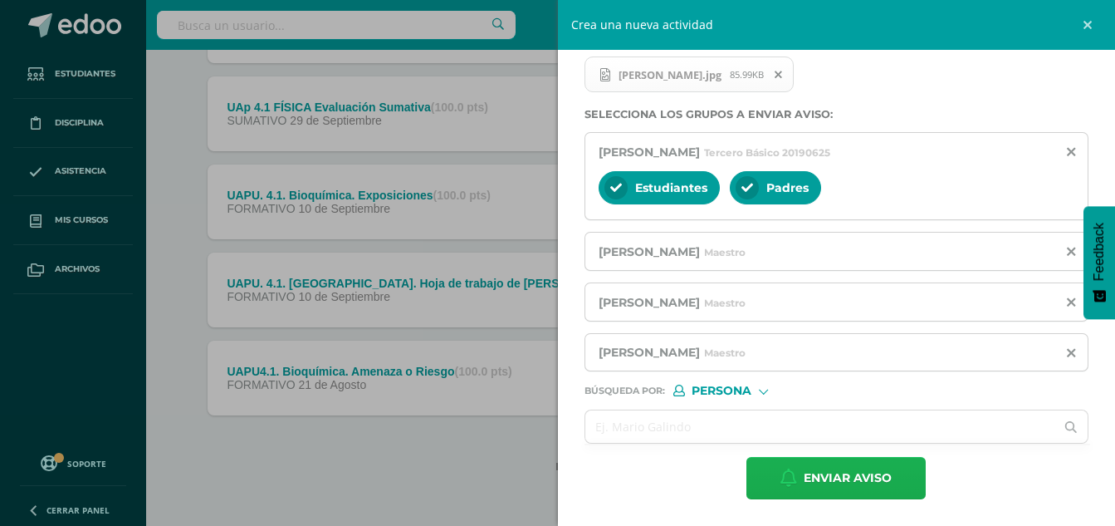
type textarea "Envío mensaje con motivo de la presentación del experimento de fuerzas centrípe…"
click at [865, 487] on span "Enviar aviso" at bounding box center [848, 478] width 88 height 41
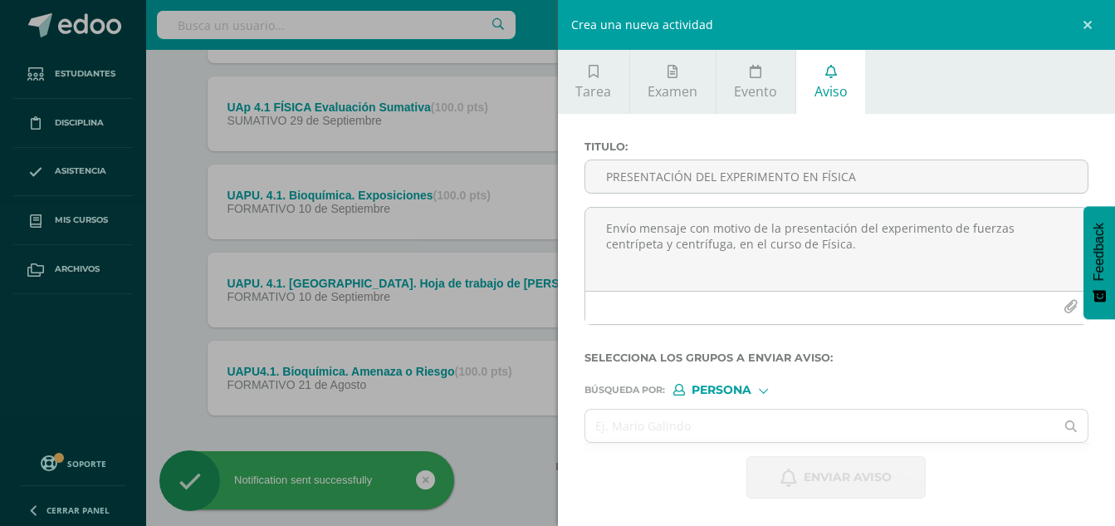
scroll to position [0, 0]
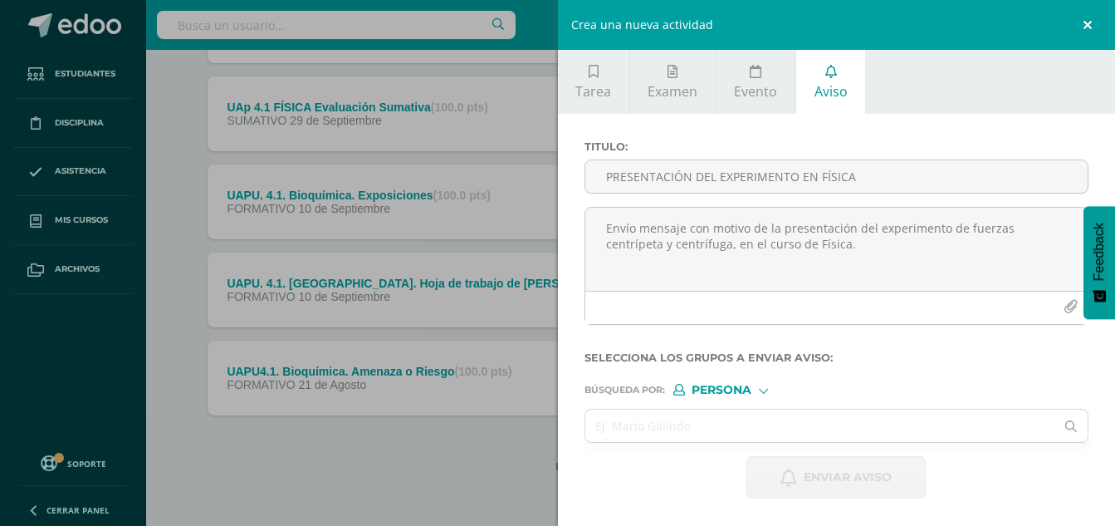
click at [1093, 23] on link at bounding box center [1091, 25] width 50 height 50
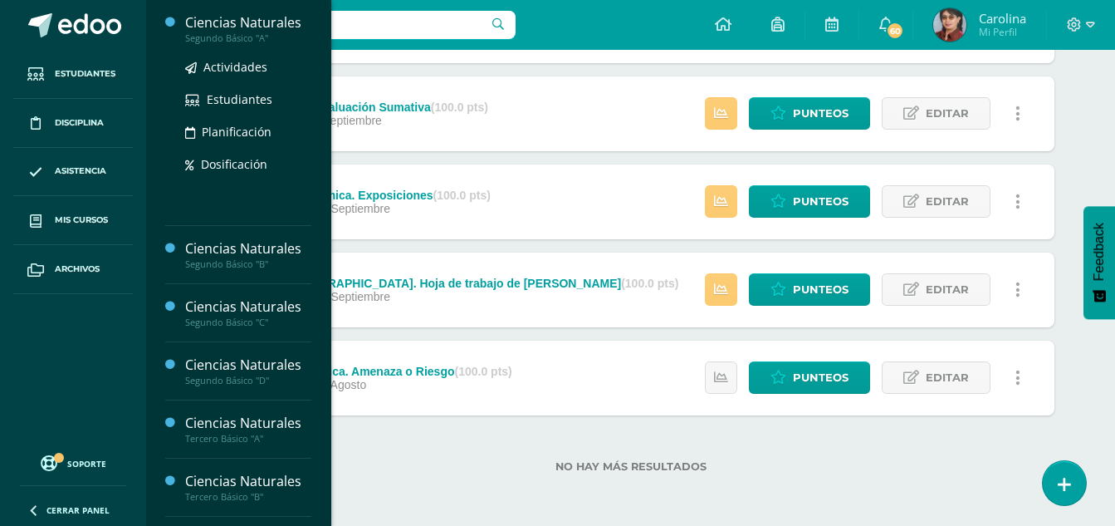
click at [262, 22] on div "Ciencias Naturales" at bounding box center [248, 22] width 126 height 19
click at [234, 13] on div "Ciencias Naturales" at bounding box center [248, 22] width 126 height 19
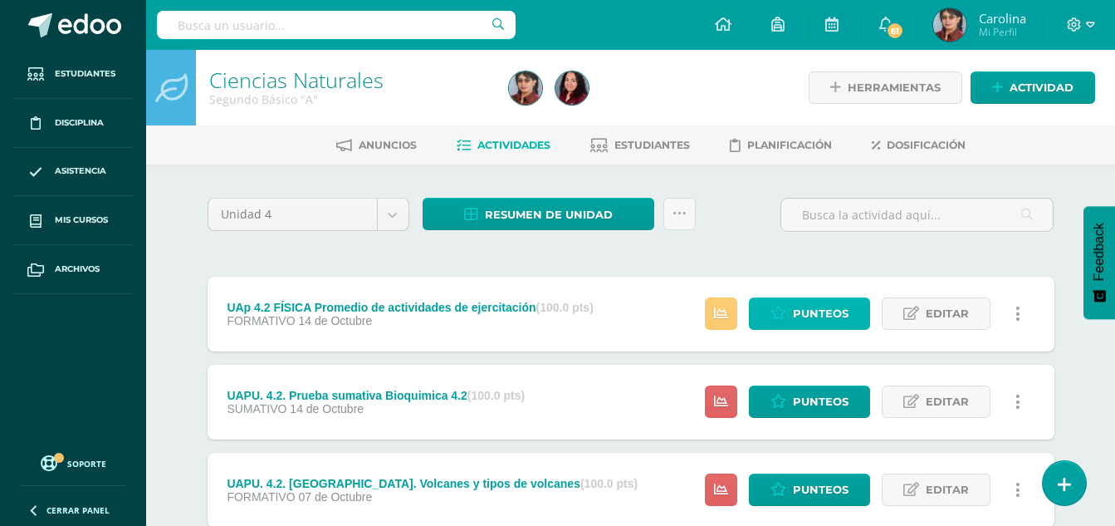
click at [822, 310] on span "Punteos" at bounding box center [821, 313] width 56 height 31
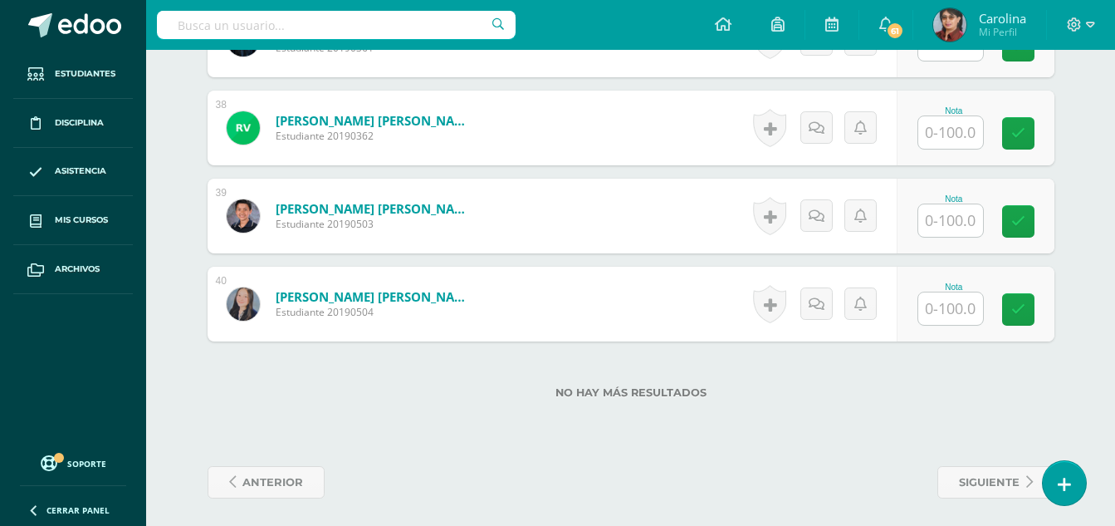
scroll to position [3761, 0]
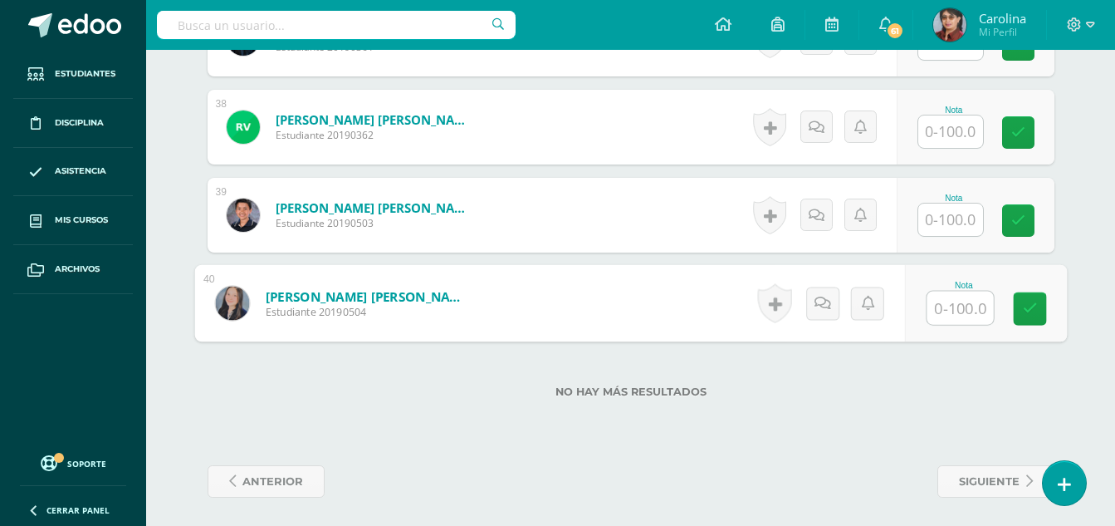
click at [955, 319] on input "text" at bounding box center [960, 308] width 66 height 33
type input "55"
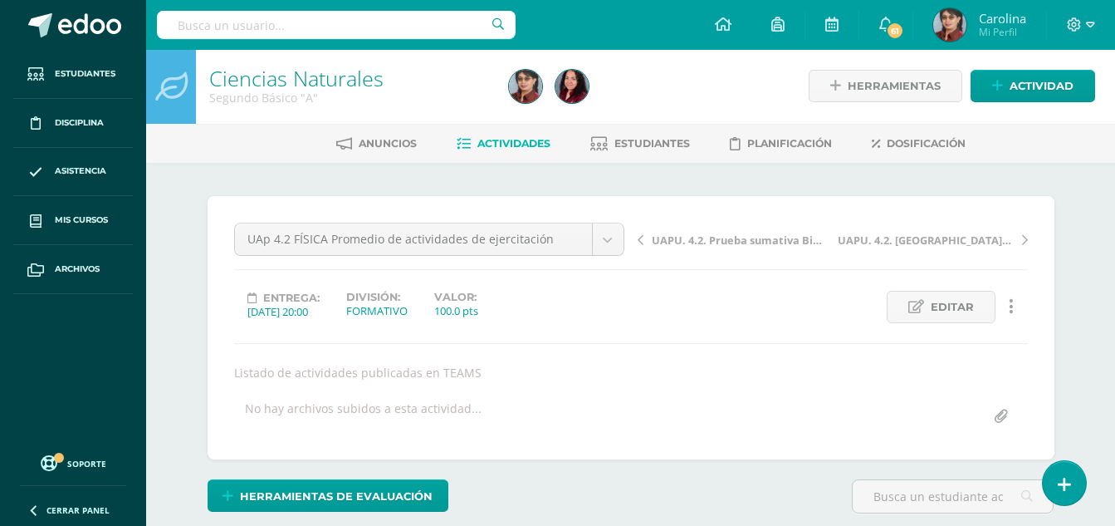
scroll to position [2, 0]
click at [507, 140] on span "Actividades" at bounding box center [514, 142] width 73 height 12
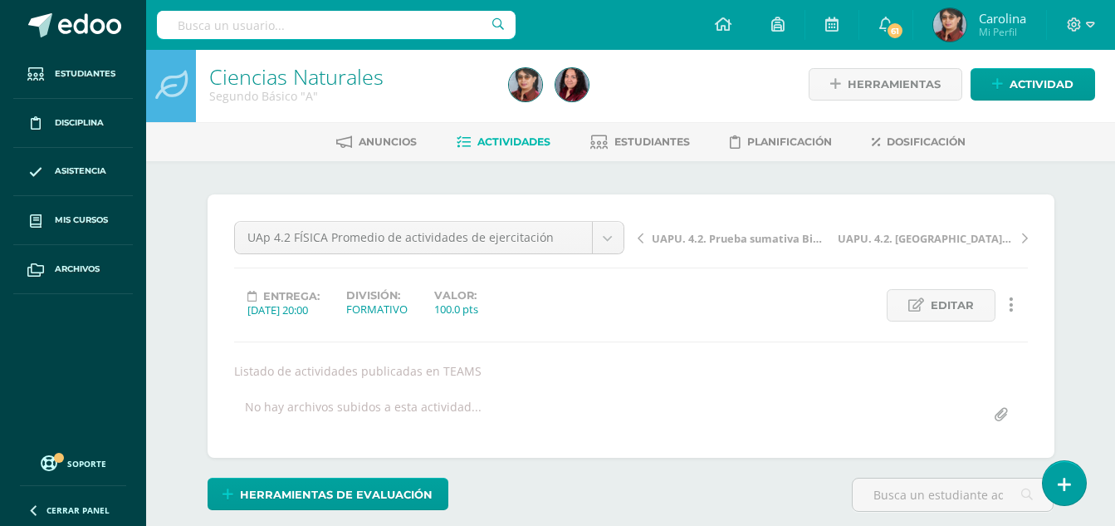
scroll to position [4, 0]
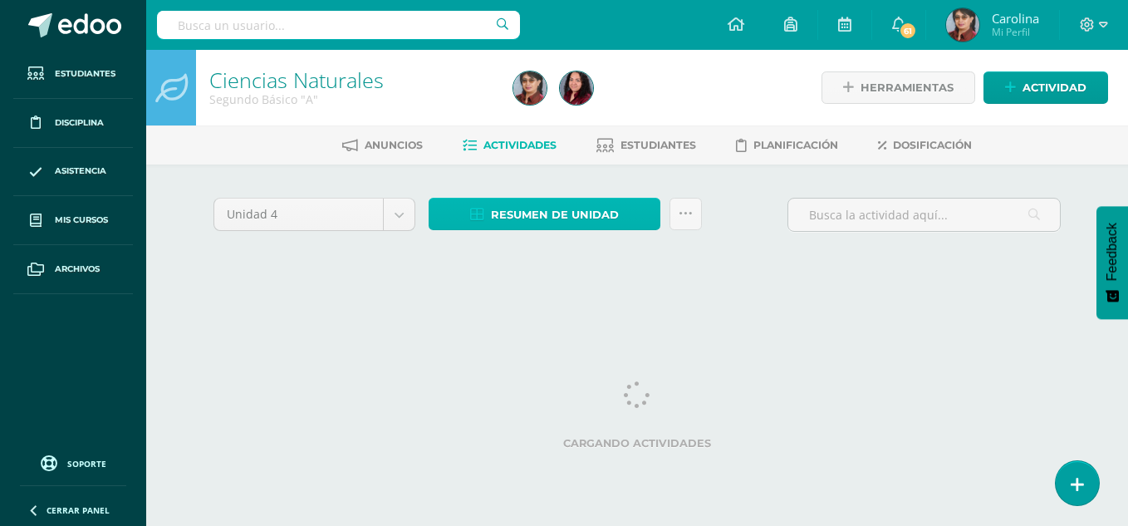
click at [514, 213] on span "Resumen de unidad" at bounding box center [555, 214] width 128 height 31
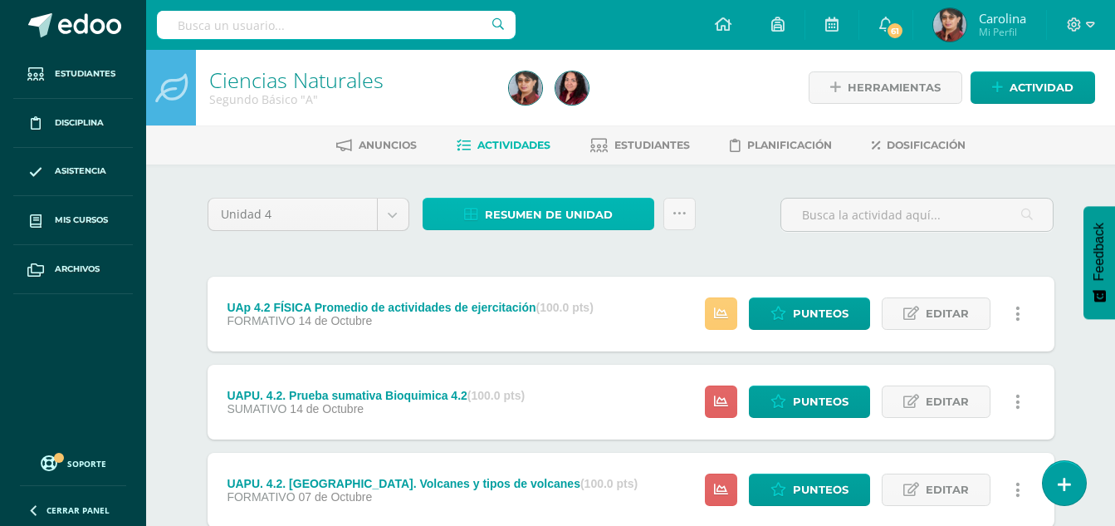
click at [470, 213] on icon at bounding box center [471, 215] width 14 height 14
click at [517, 213] on span "Resumen de unidad" at bounding box center [549, 214] width 128 height 31
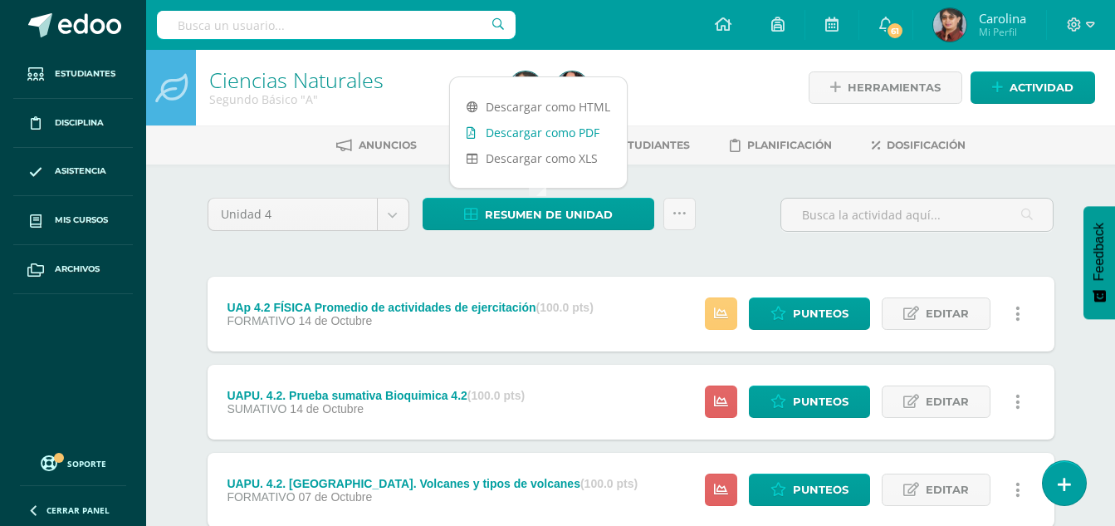
click at [523, 133] on link "Descargar como PDF" at bounding box center [538, 133] width 177 height 26
